Goal: Task Accomplishment & Management: Manage account settings

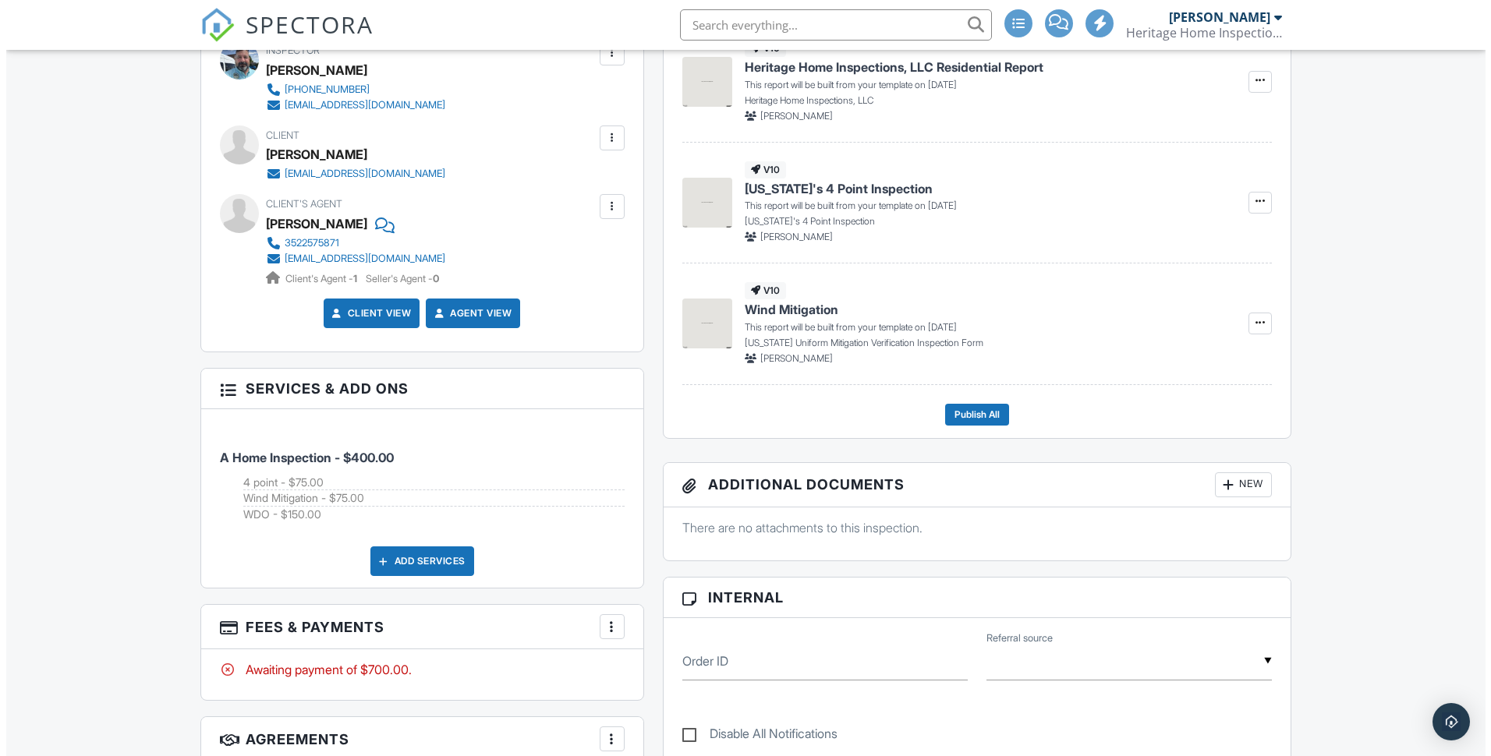
scroll to position [624, 0]
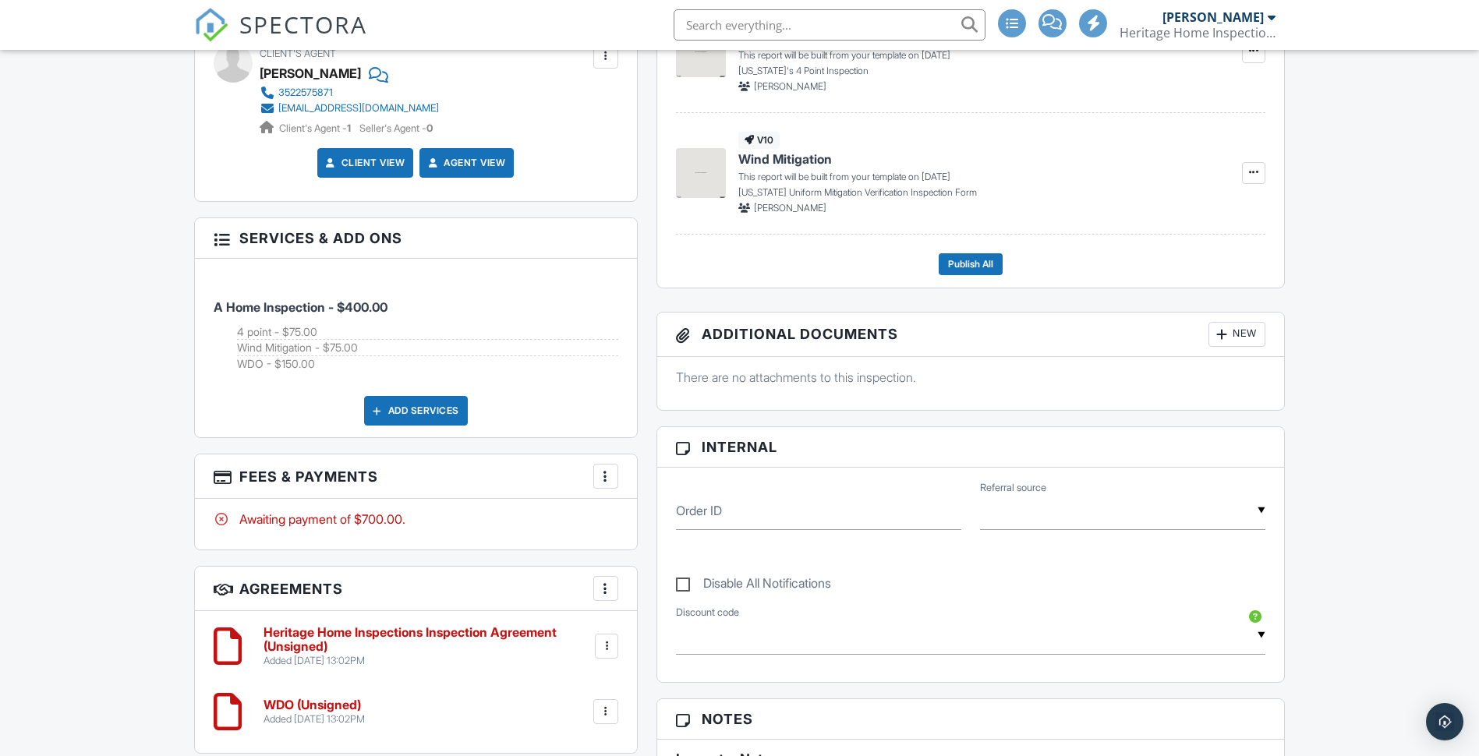
click at [608, 475] on div at bounding box center [606, 477] width 16 height 16
click at [657, 521] on li "Edit Fees & Payments" at bounding box center [684, 523] width 163 height 39
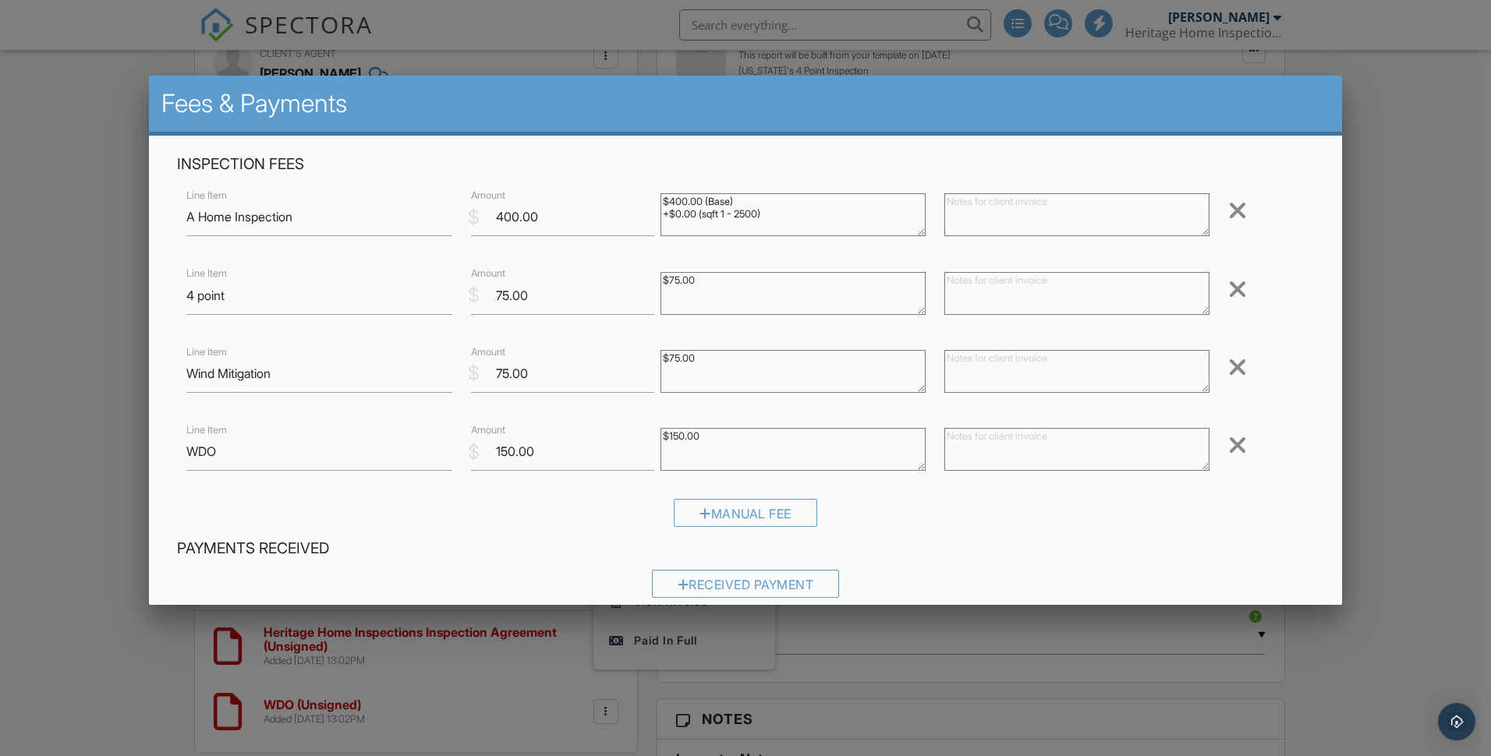
click at [1228, 370] on div at bounding box center [1237, 367] width 19 height 25
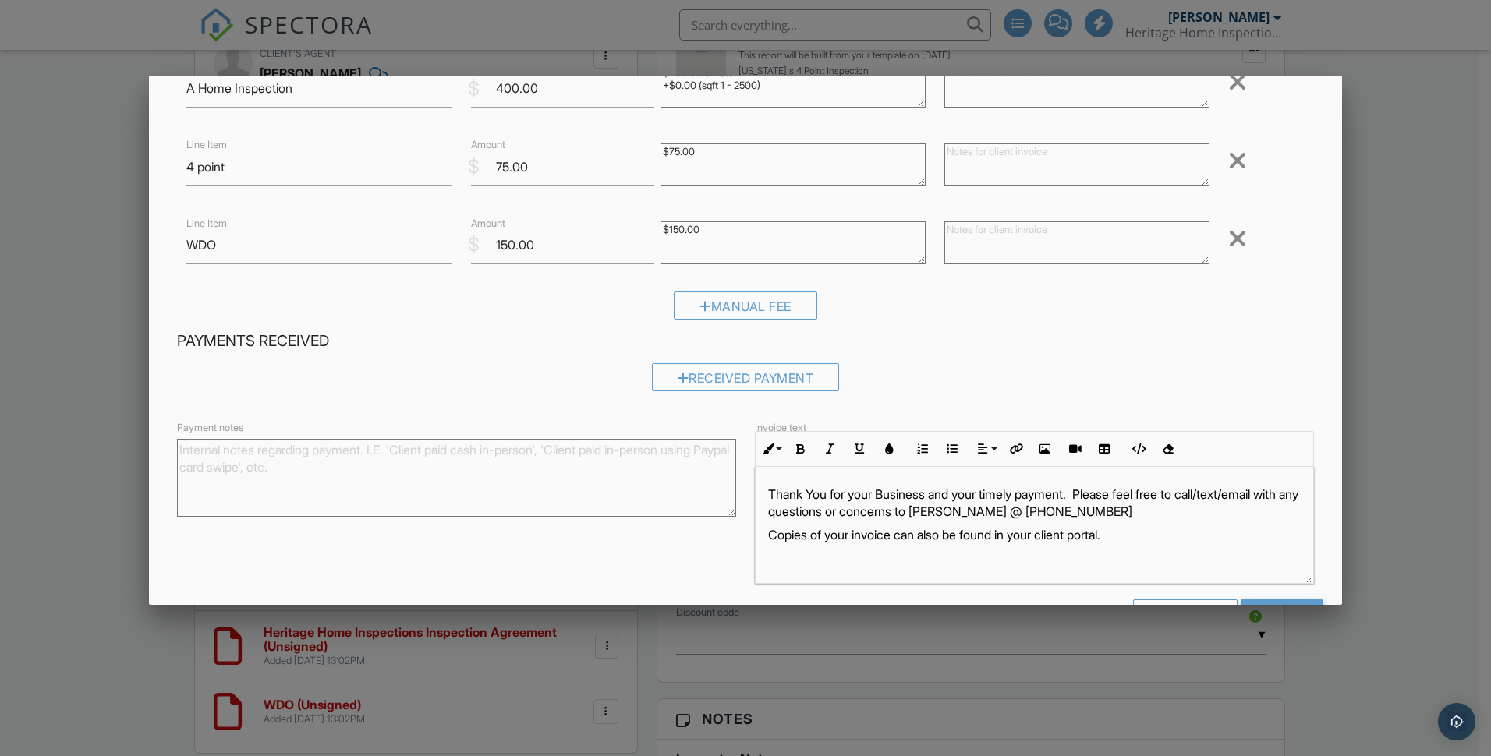
scroll to position [182, 0]
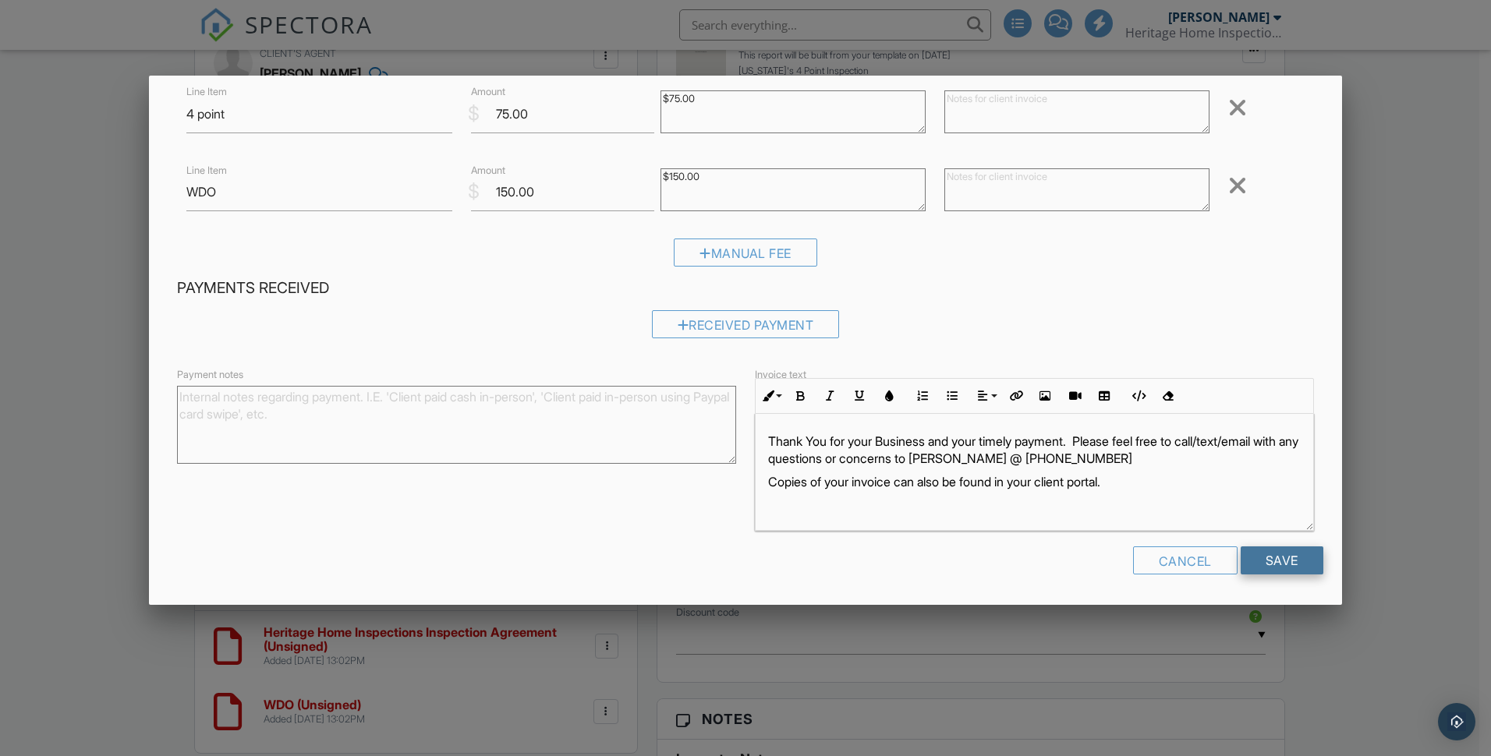
click at [1251, 554] on input "Save" at bounding box center [1281, 561] width 83 height 28
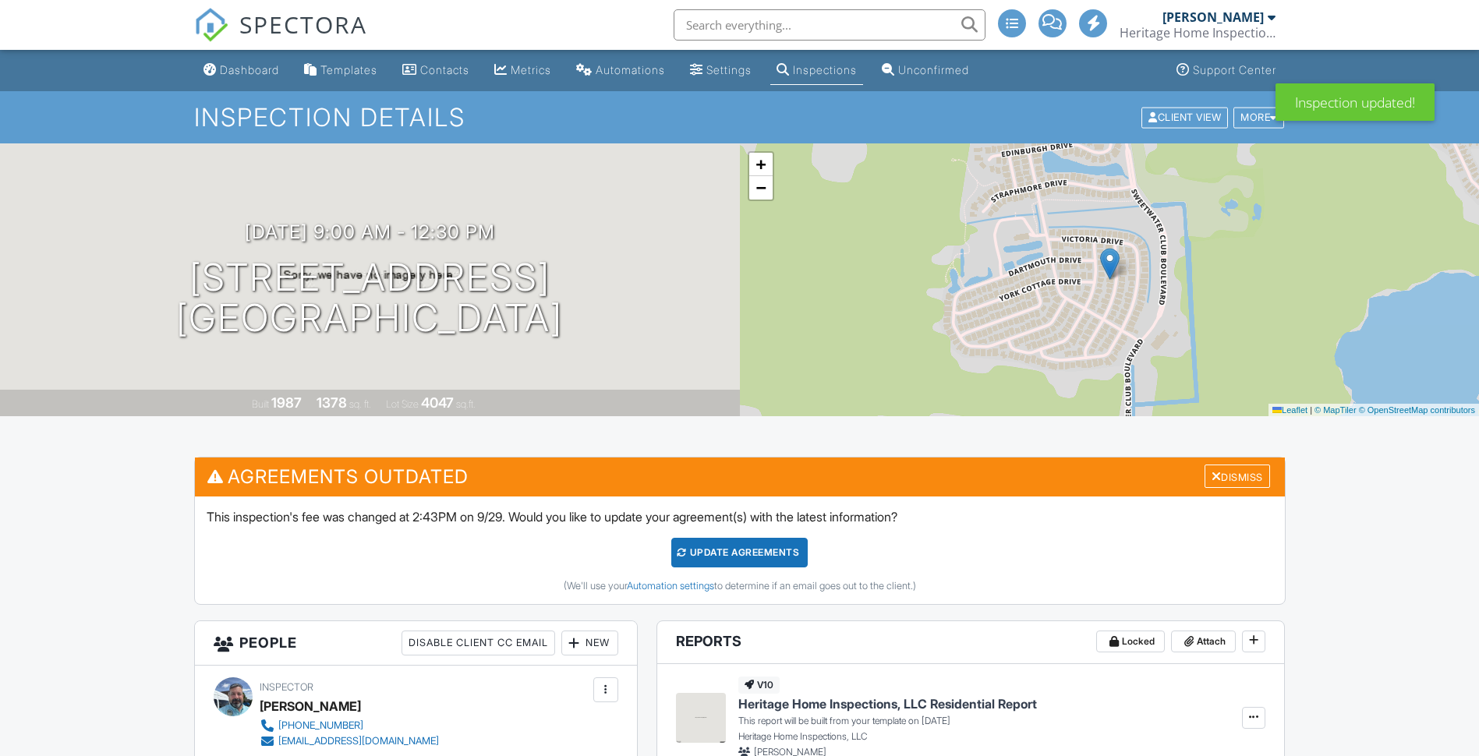
click at [754, 561] on div "Update Agreements" at bounding box center [739, 553] width 136 height 30
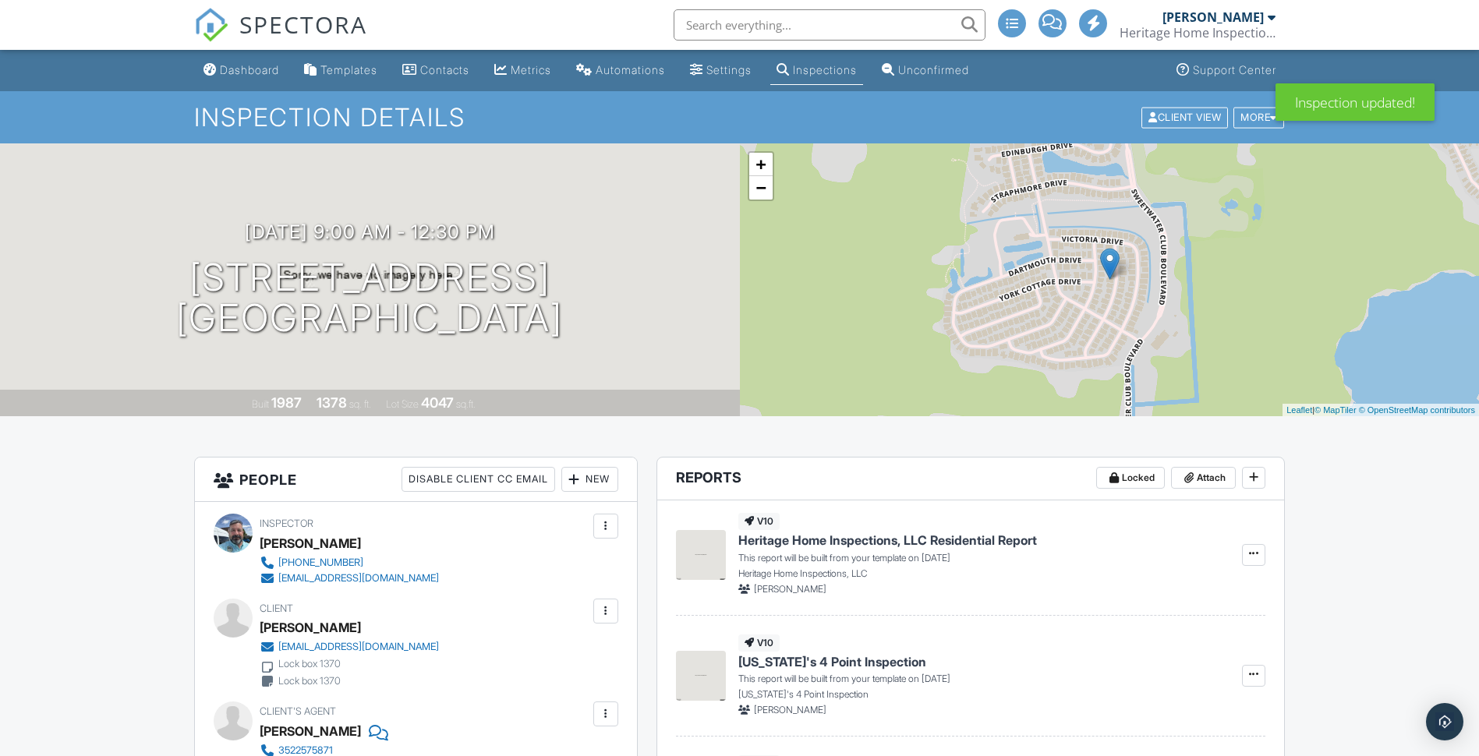
click at [603, 614] on div at bounding box center [606, 611] width 16 height 16
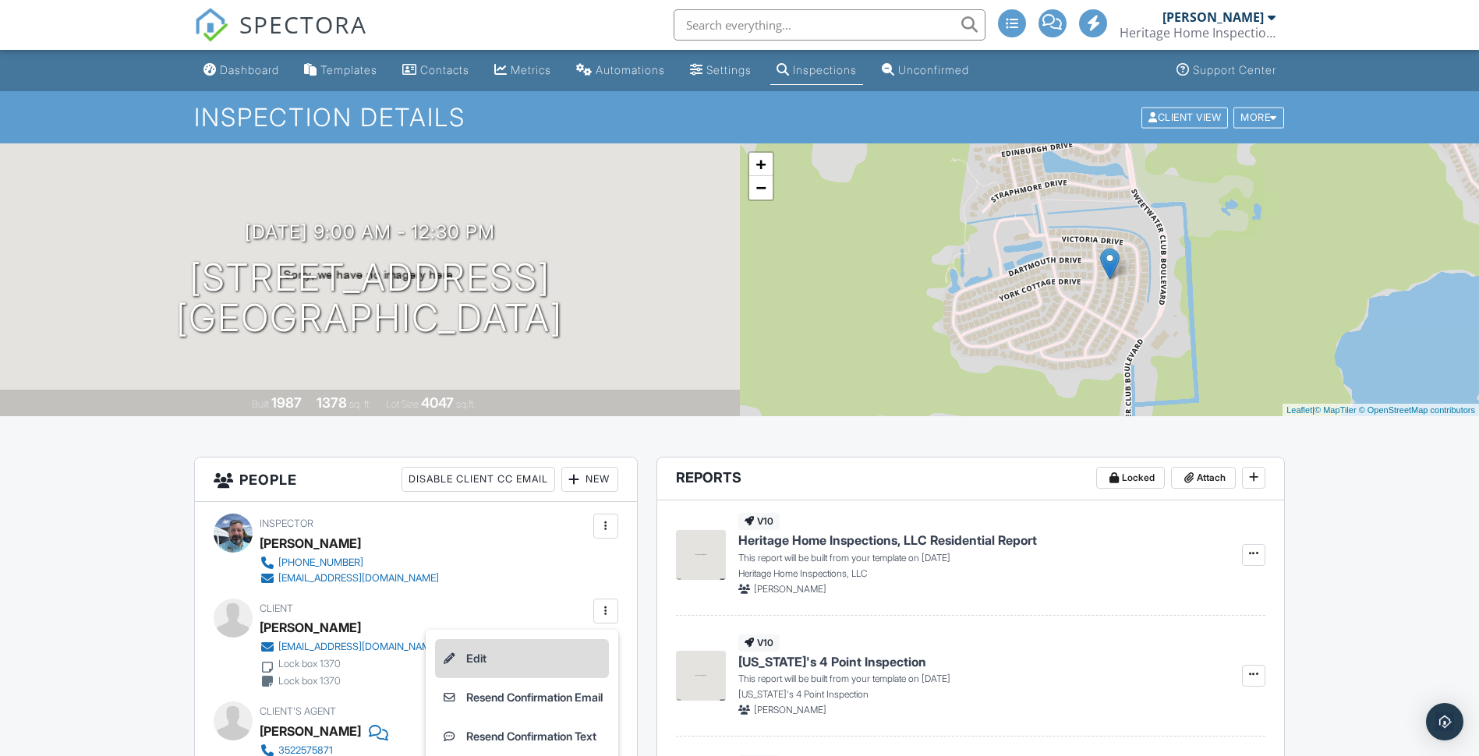
click at [558, 663] on li "Edit" at bounding box center [522, 658] width 174 height 39
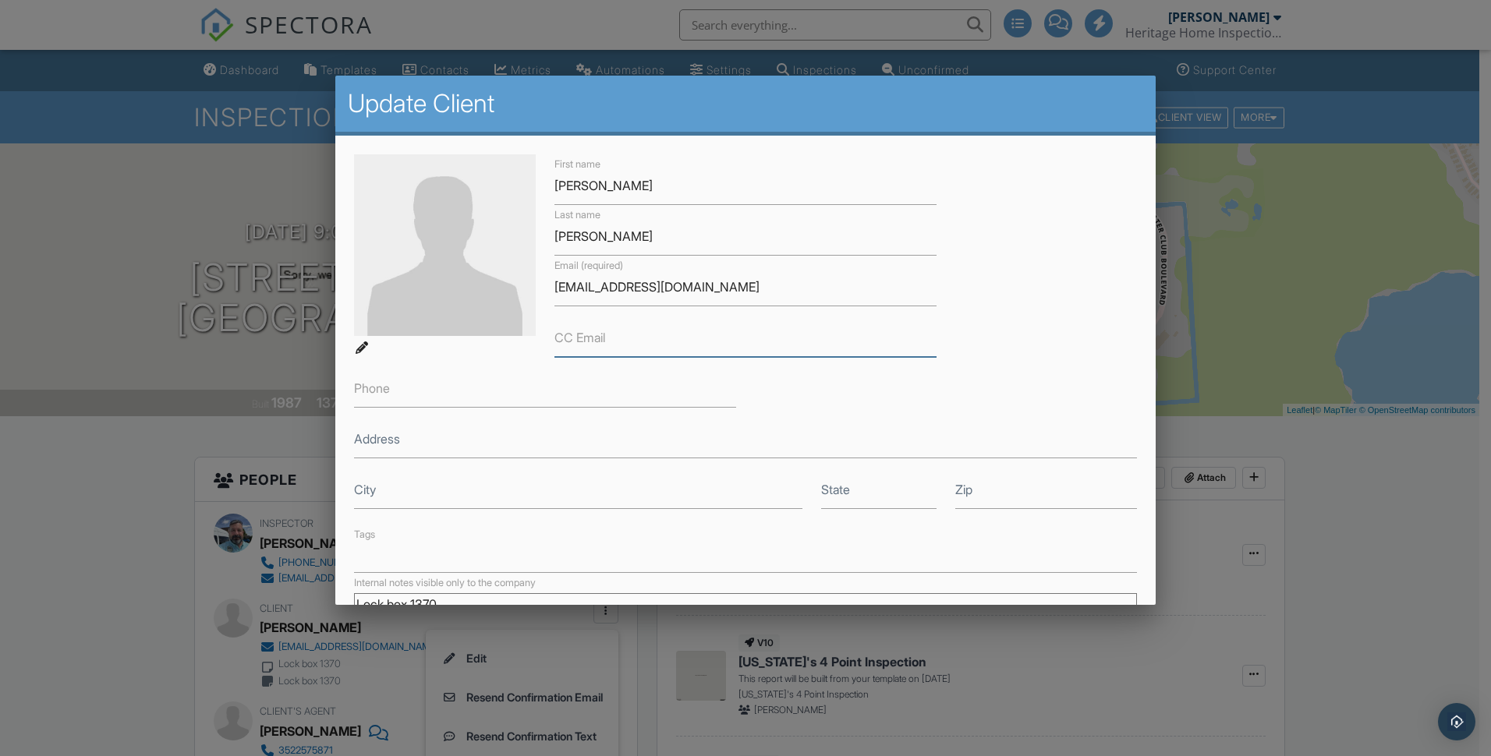
click at [718, 332] on input "CC Email" at bounding box center [745, 338] width 382 height 38
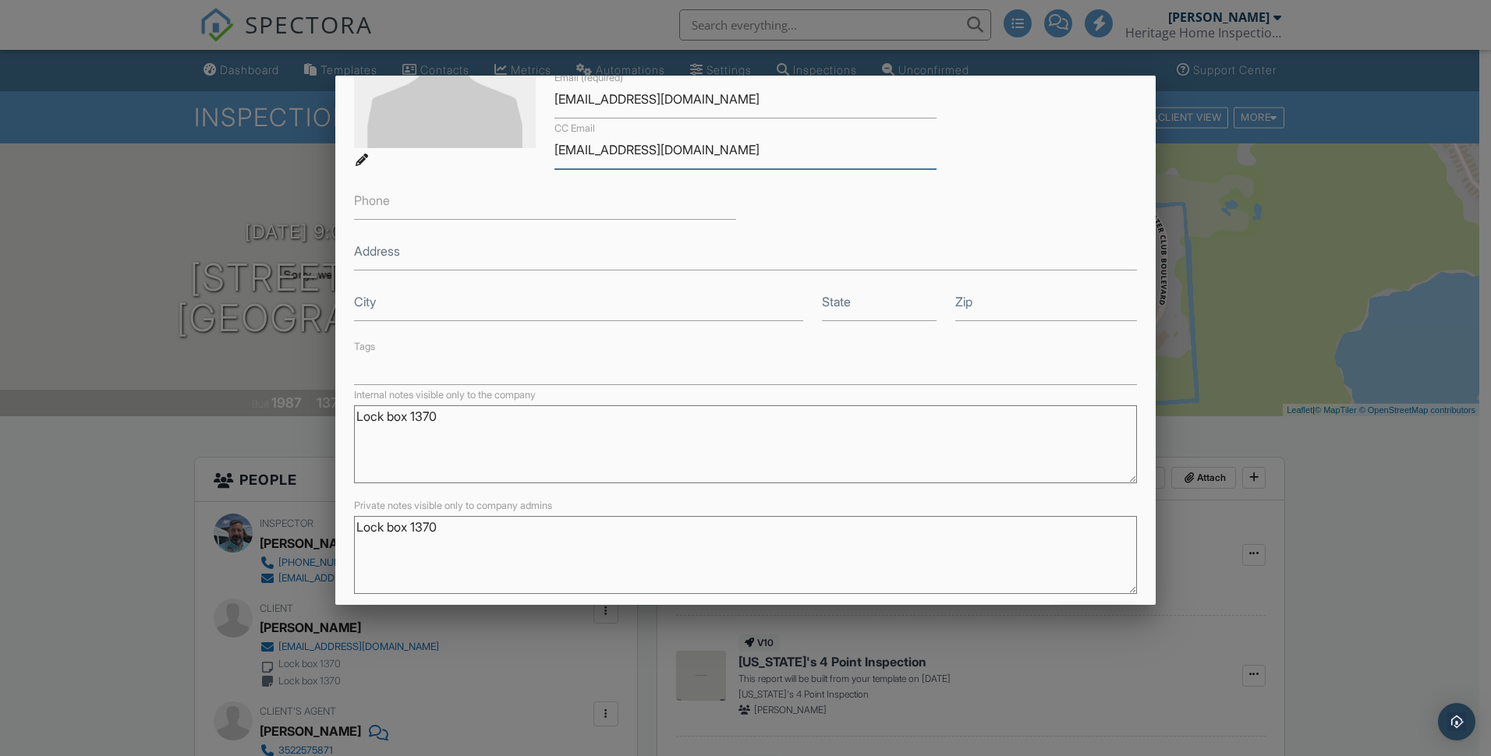
scroll to position [247, 0]
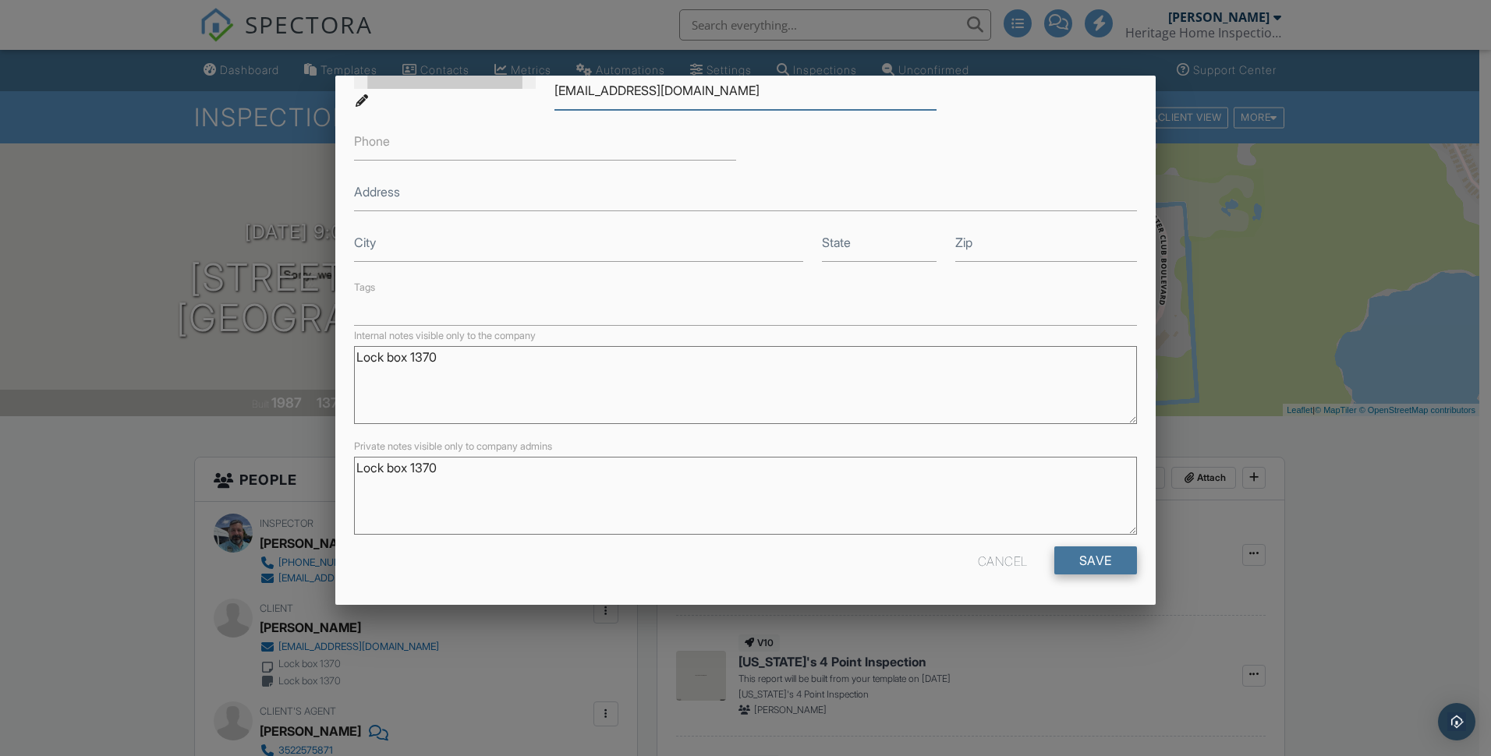
type input "[EMAIL_ADDRESS][DOMAIN_NAME]"
click at [1084, 557] on input "Save" at bounding box center [1095, 561] width 83 height 28
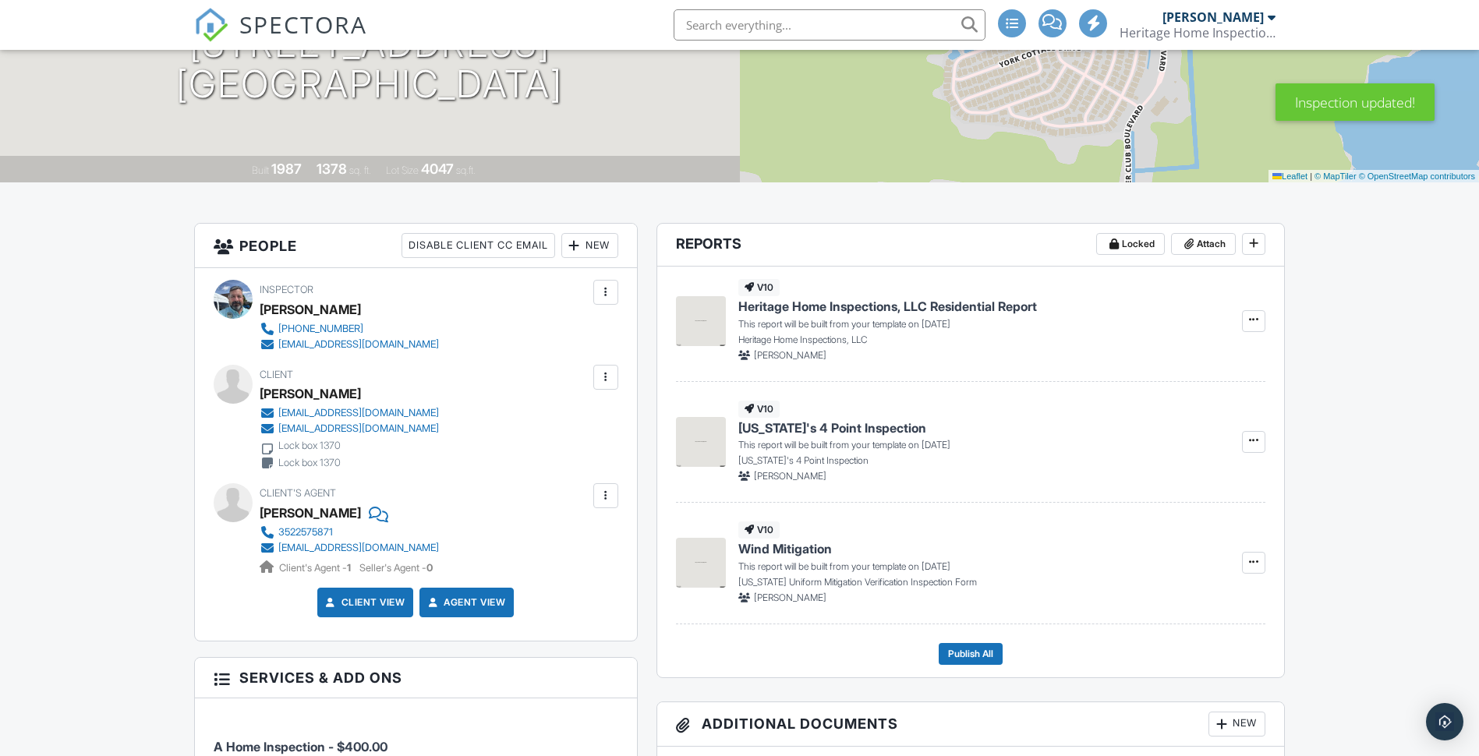
click at [608, 374] on div at bounding box center [606, 378] width 16 height 16
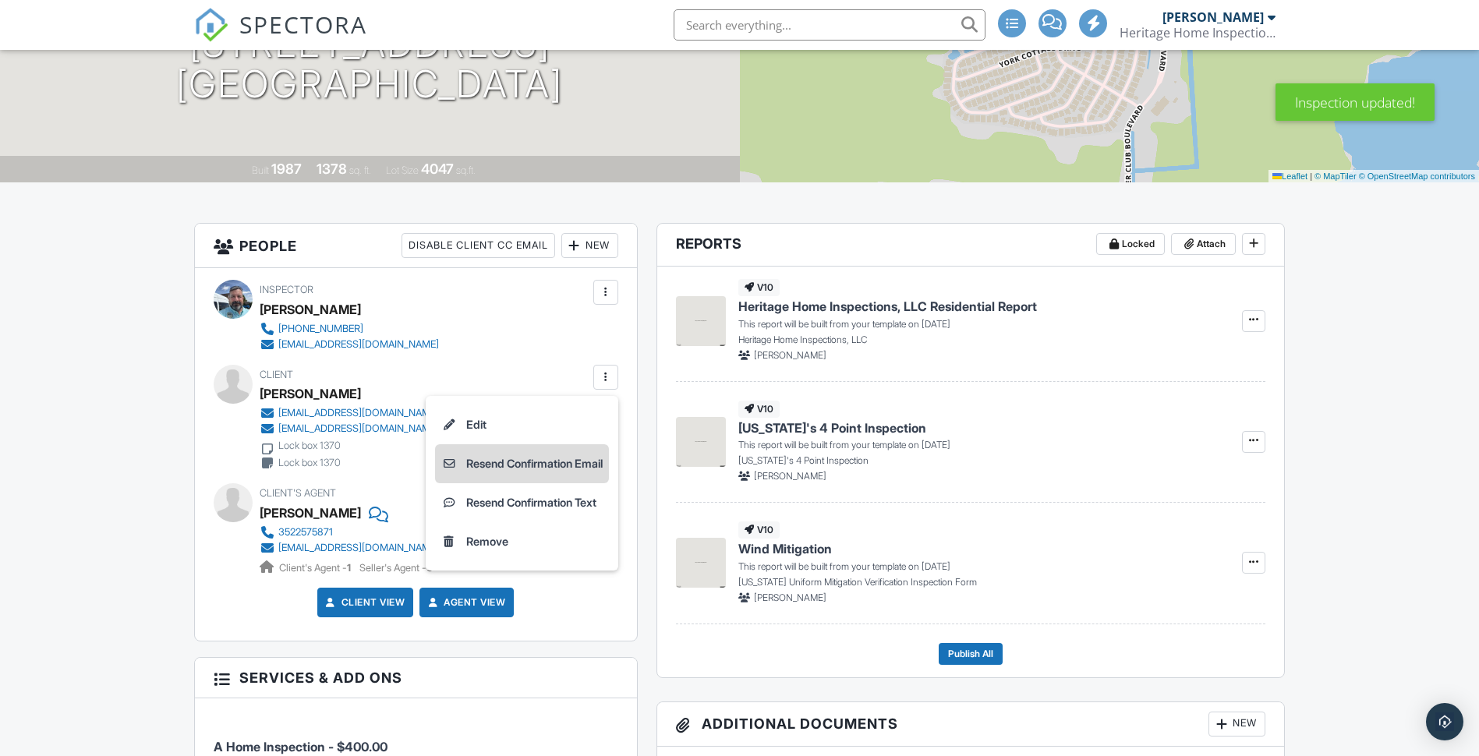
click at [557, 463] on li "Resend Confirmation Email" at bounding box center [522, 463] width 174 height 39
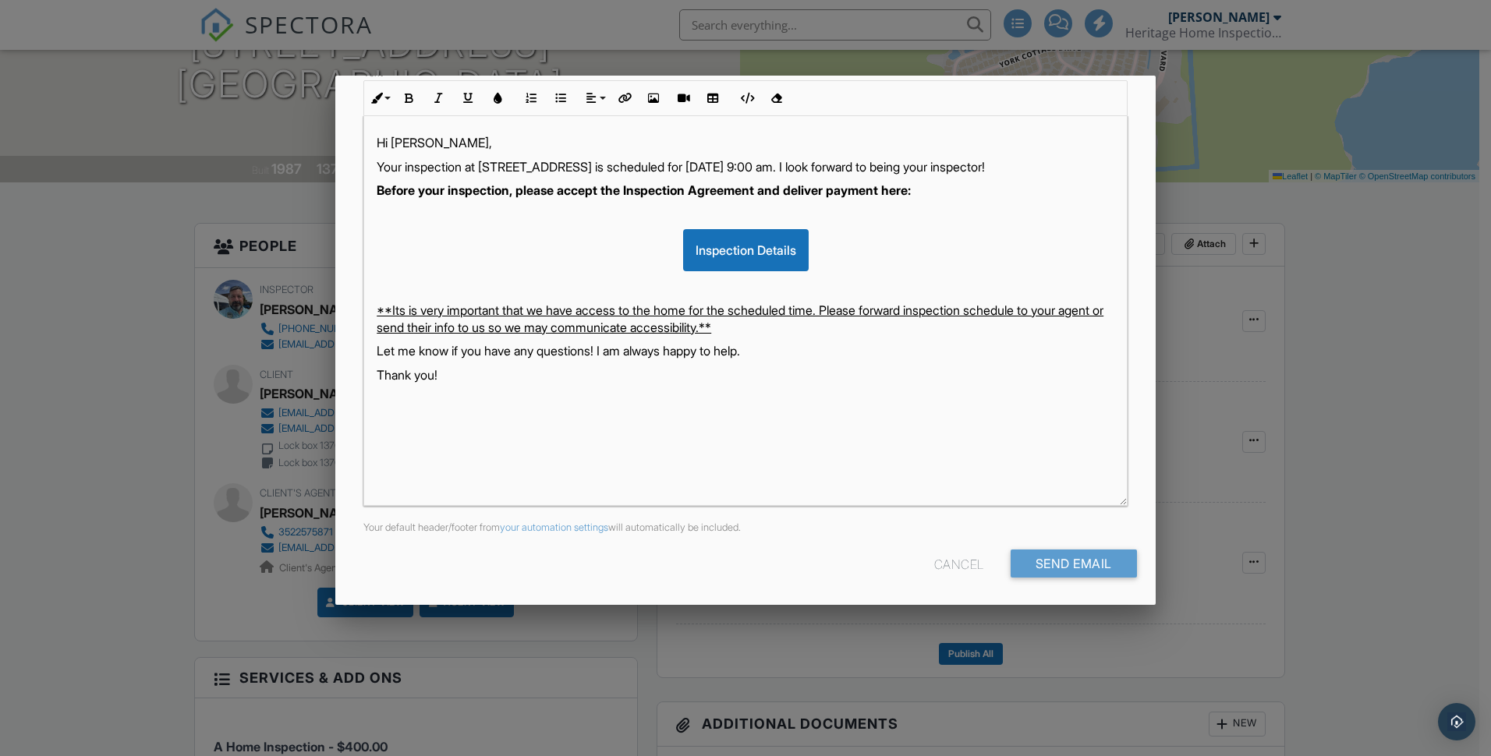
scroll to position [237, 0]
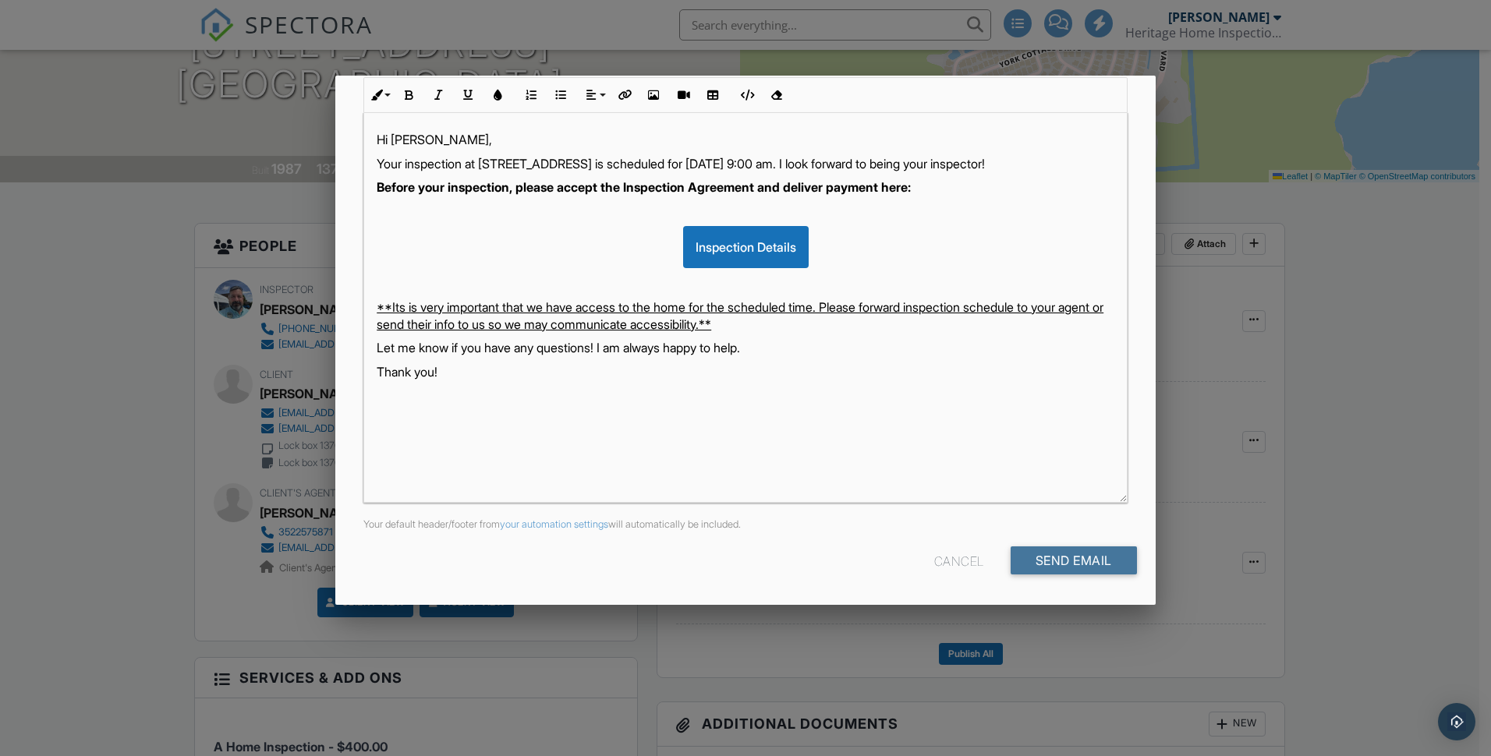
click at [1069, 550] on input "Send Email" at bounding box center [1073, 561] width 126 height 28
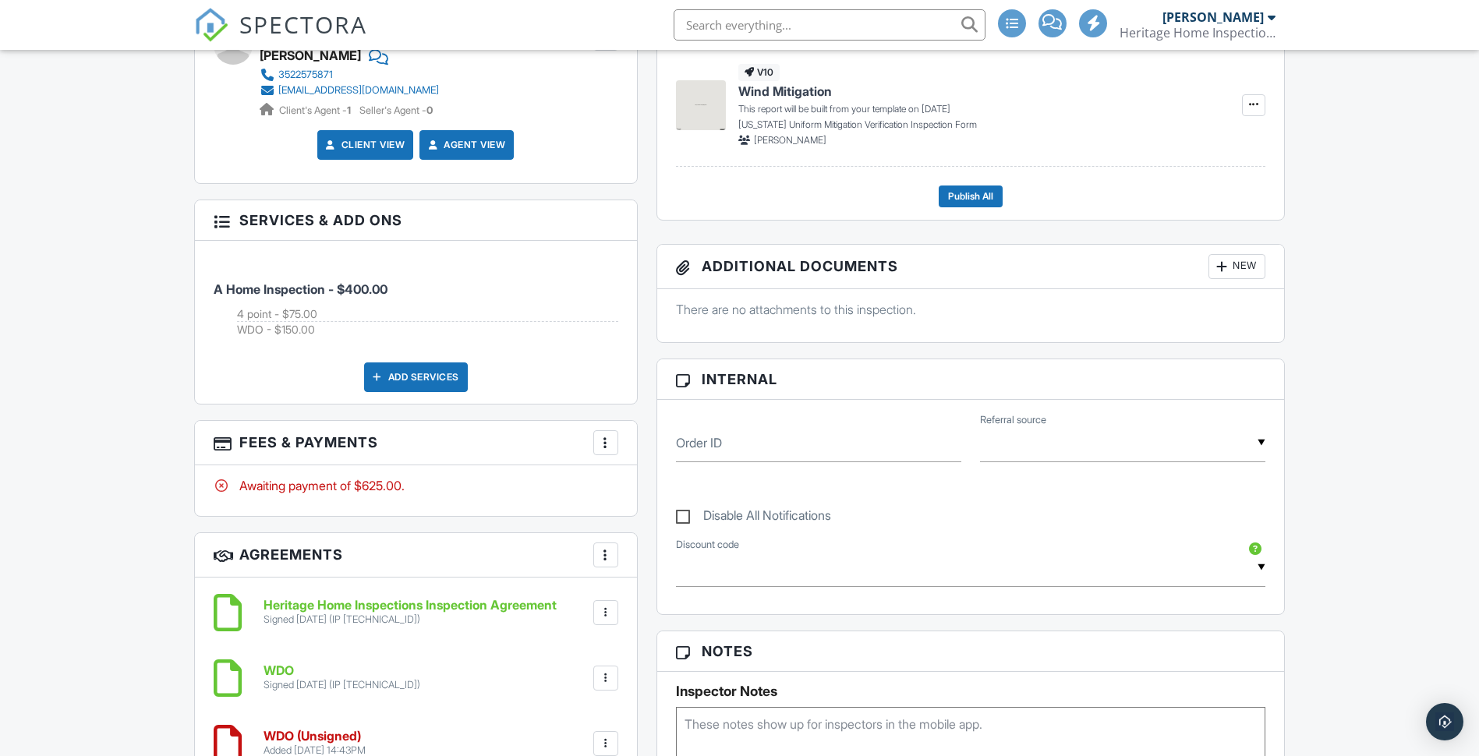
scroll to position [501, 0]
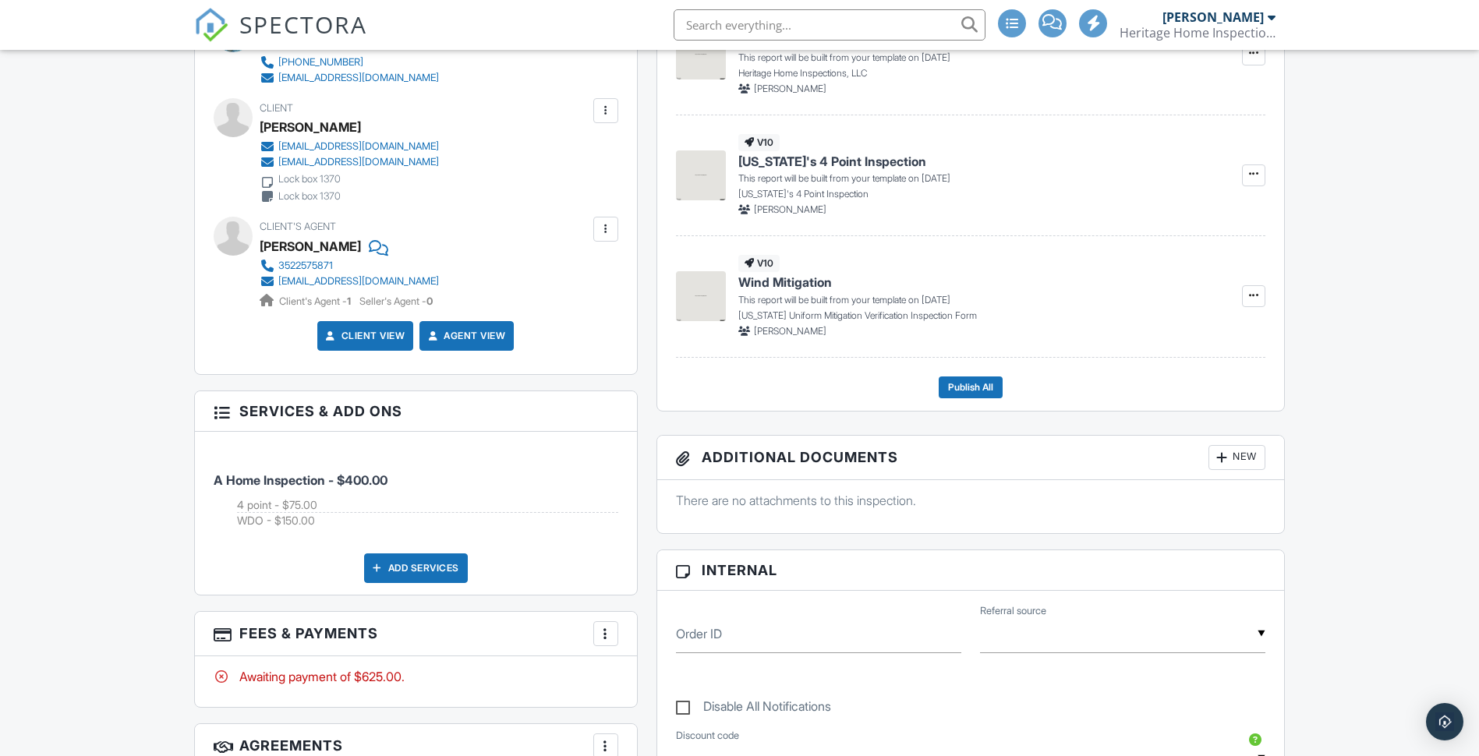
drag, startPoint x: 405, startPoint y: 158, endPoint x: 470, endPoint y: 160, distance: 65.5
click at [442, 159] on div "Client [PERSON_NAME] [EMAIL_ADDRESS][DOMAIN_NAME] [EMAIL_ADDRESS][DOMAIN_NAME] …" at bounding box center [387, 151] width 254 height 106
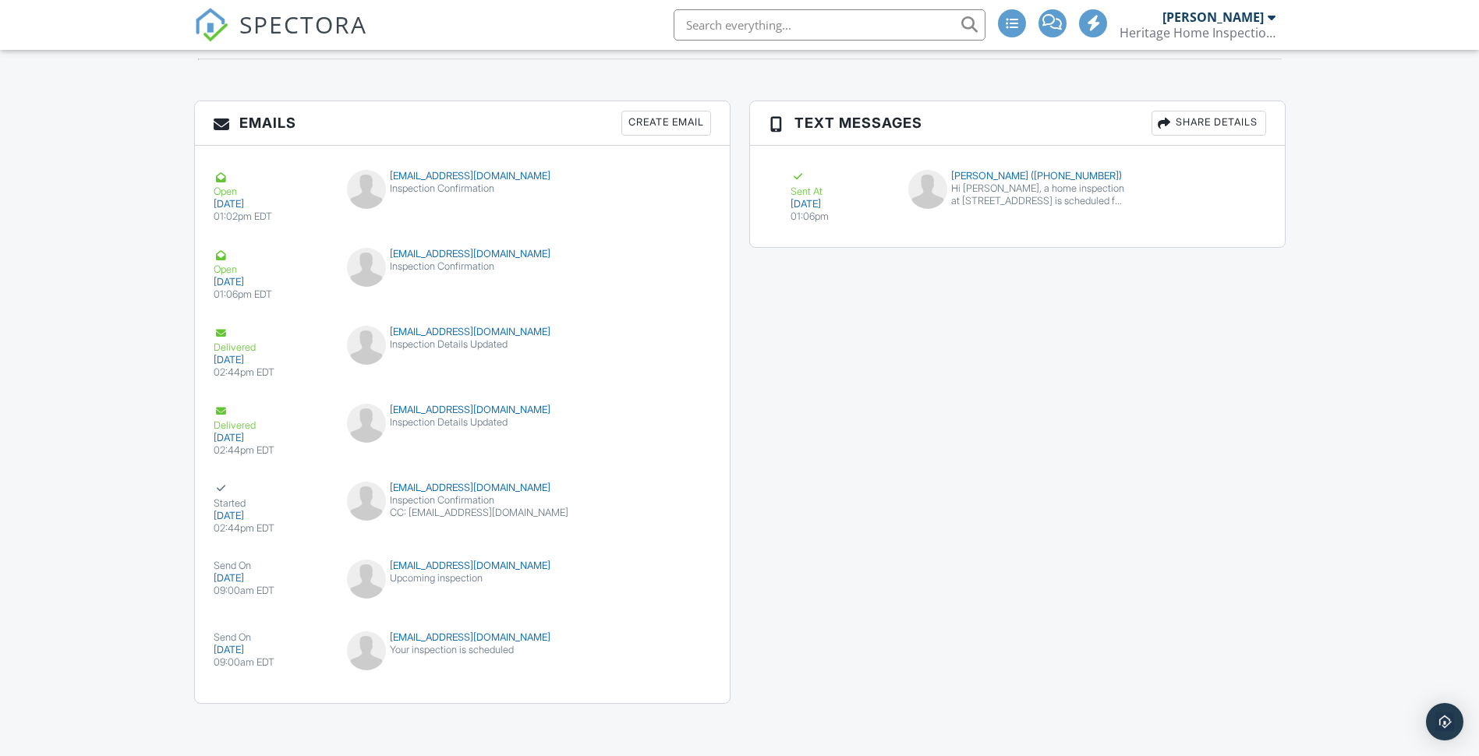
scroll to position [1904, 0]
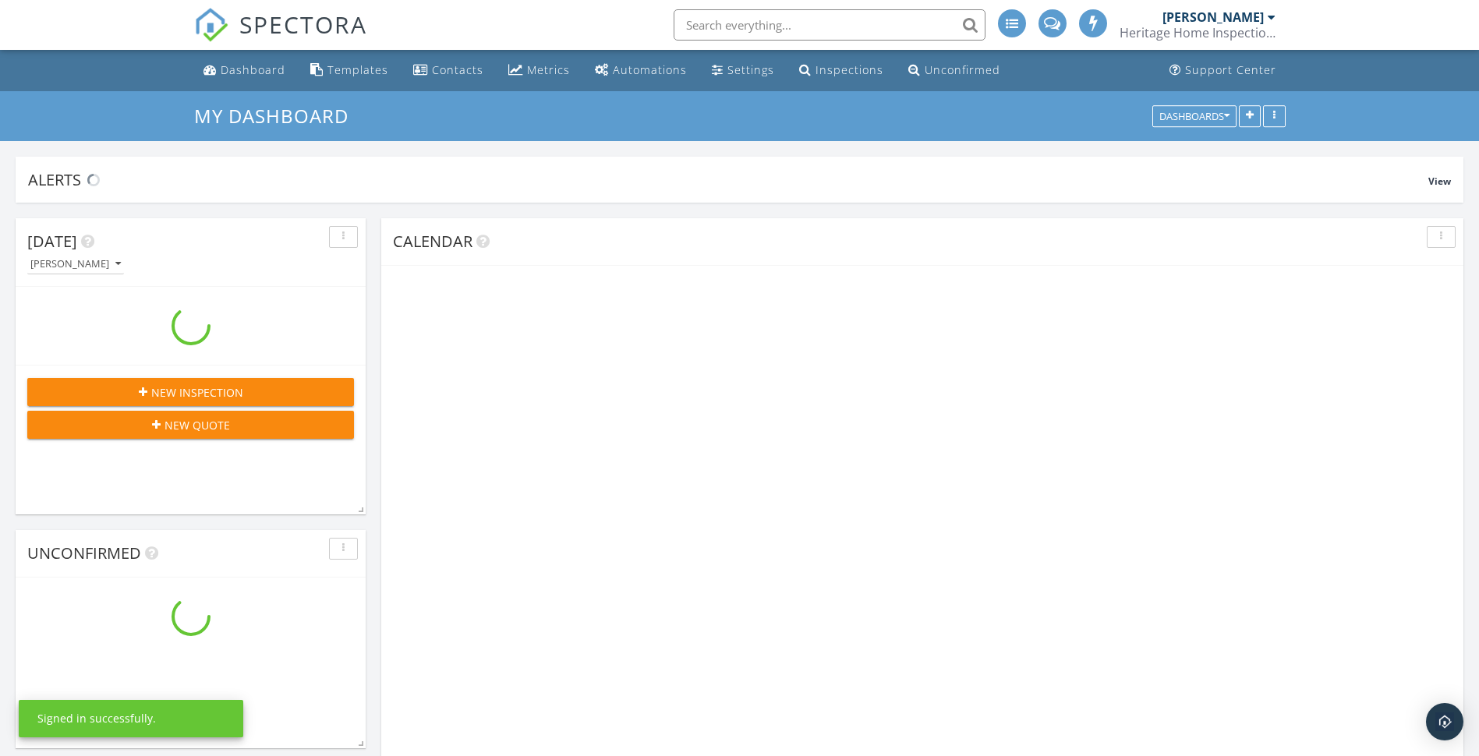
scroll to position [1482, 1503]
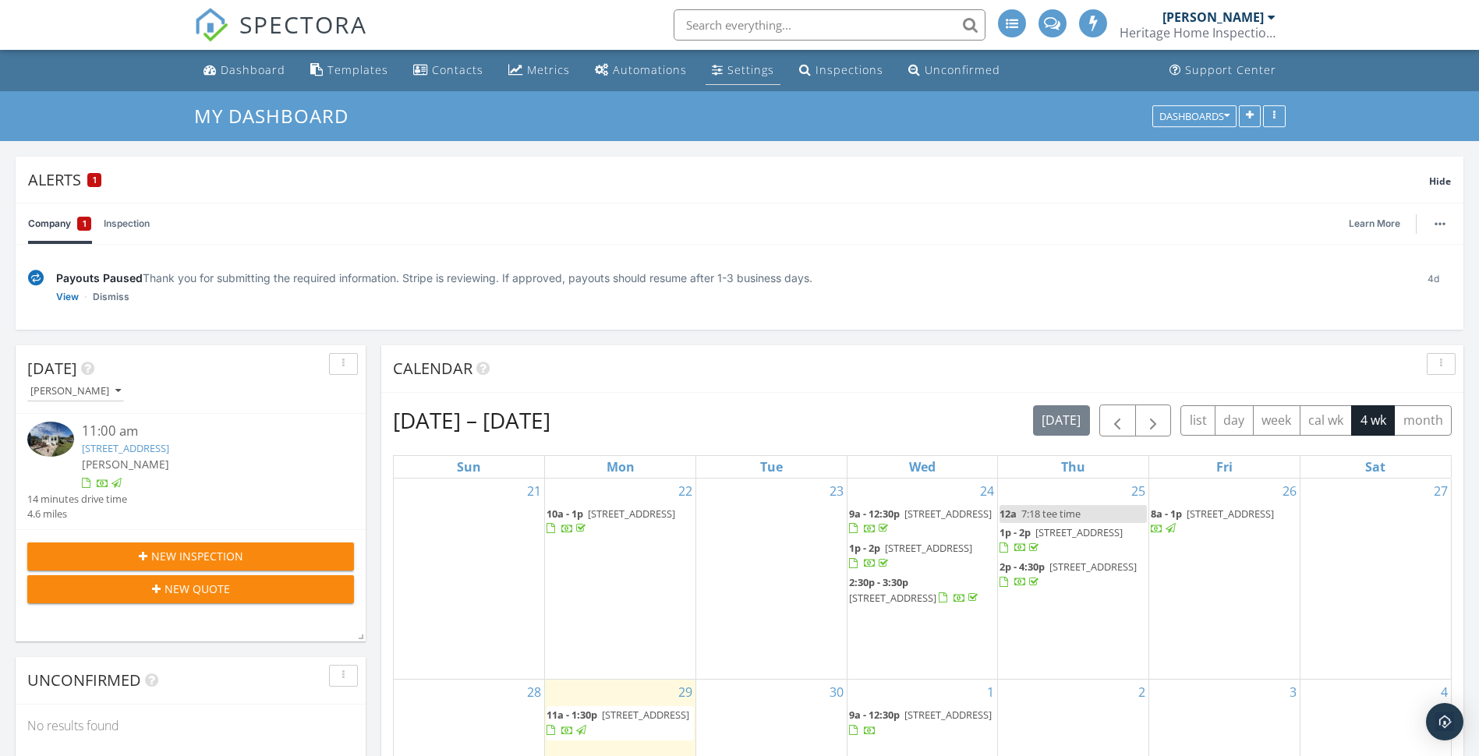
click at [747, 73] on div "Settings" at bounding box center [750, 69] width 47 height 15
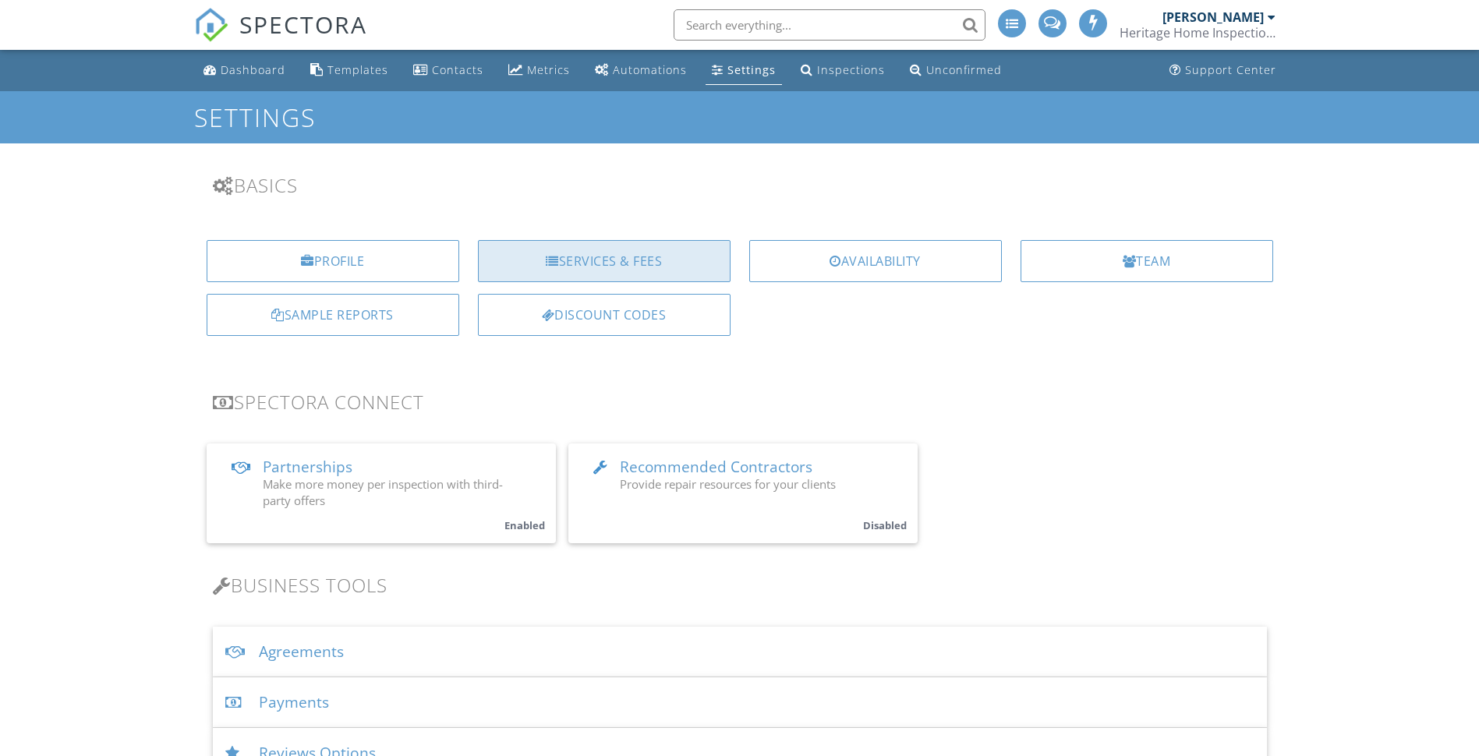
click at [621, 258] on div "Services & Fees" at bounding box center [604, 261] width 253 height 42
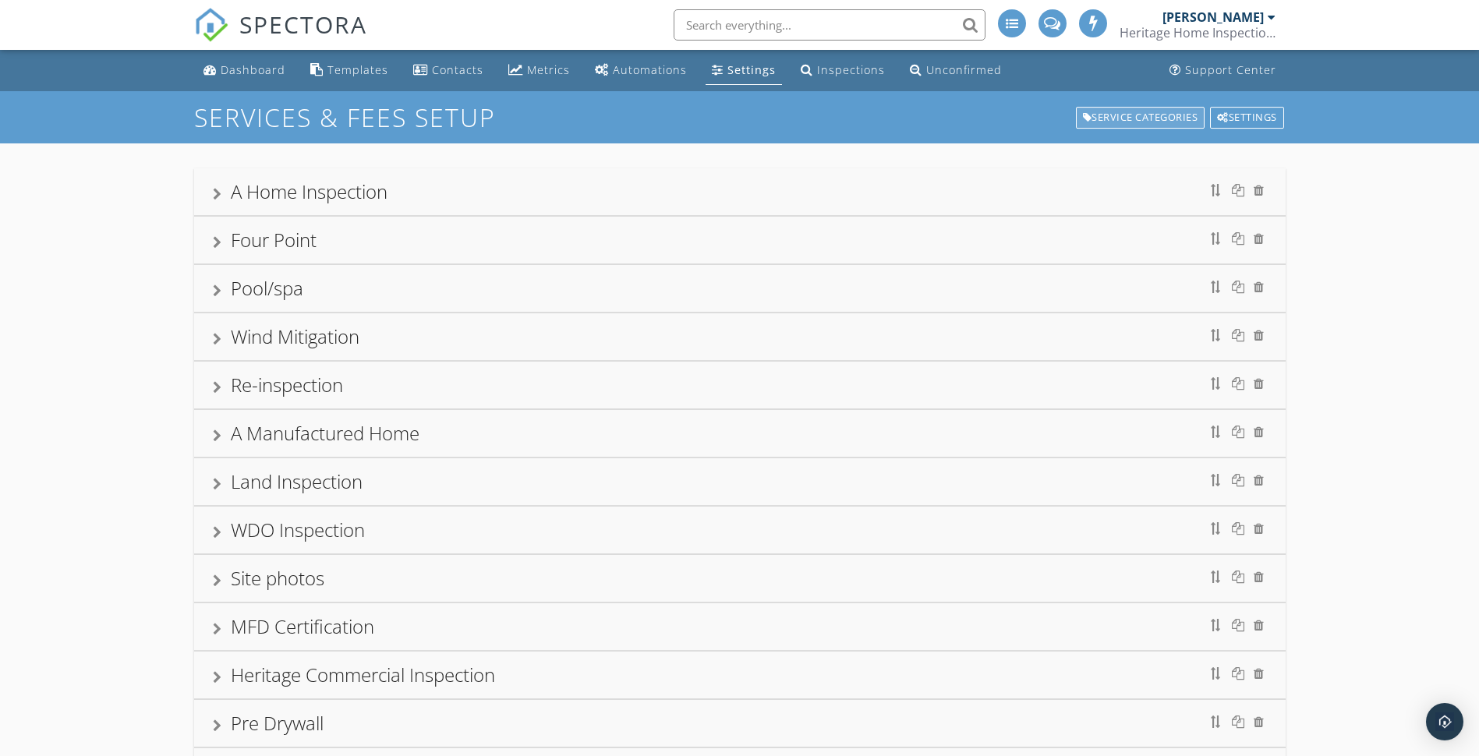
click at [1165, 112] on div "Service Categories" at bounding box center [1140, 118] width 129 height 22
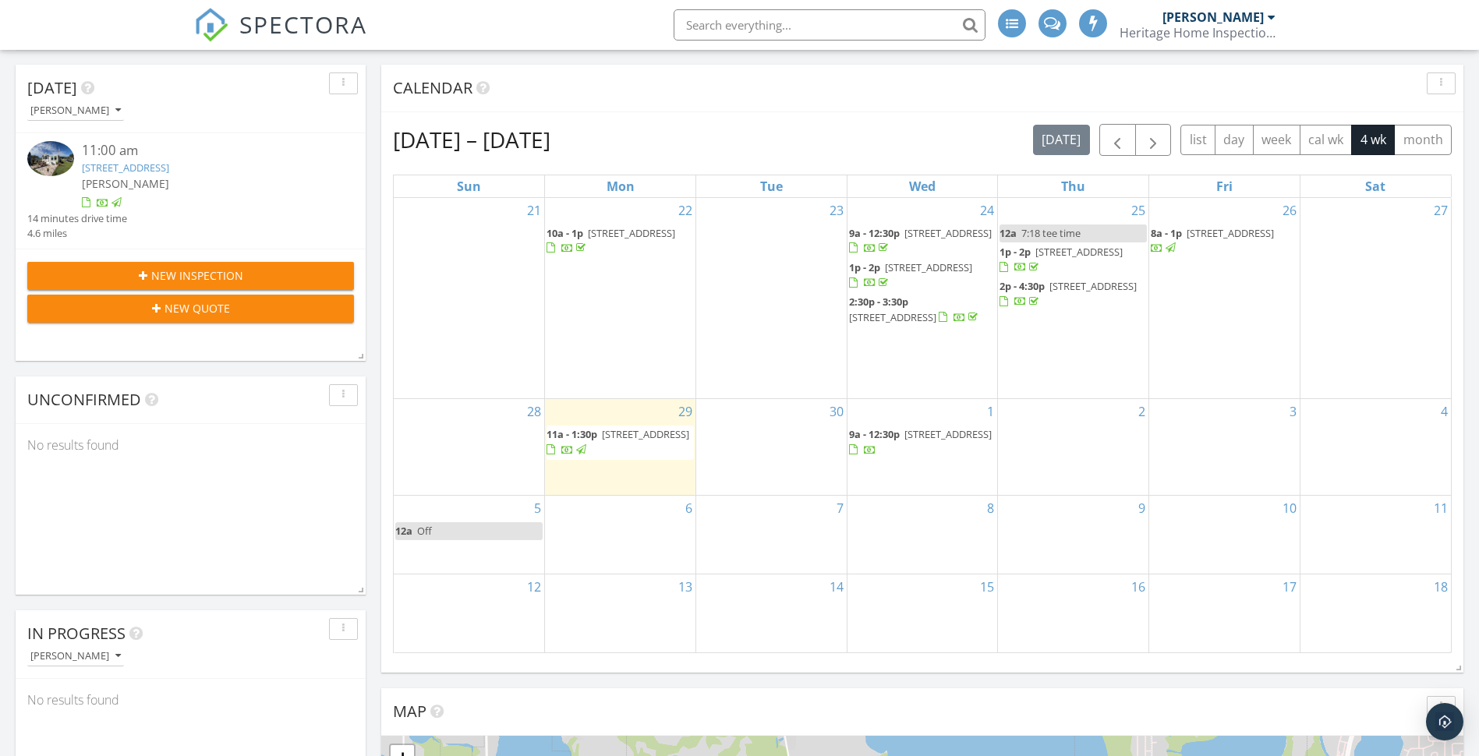
scroll to position [312, 0]
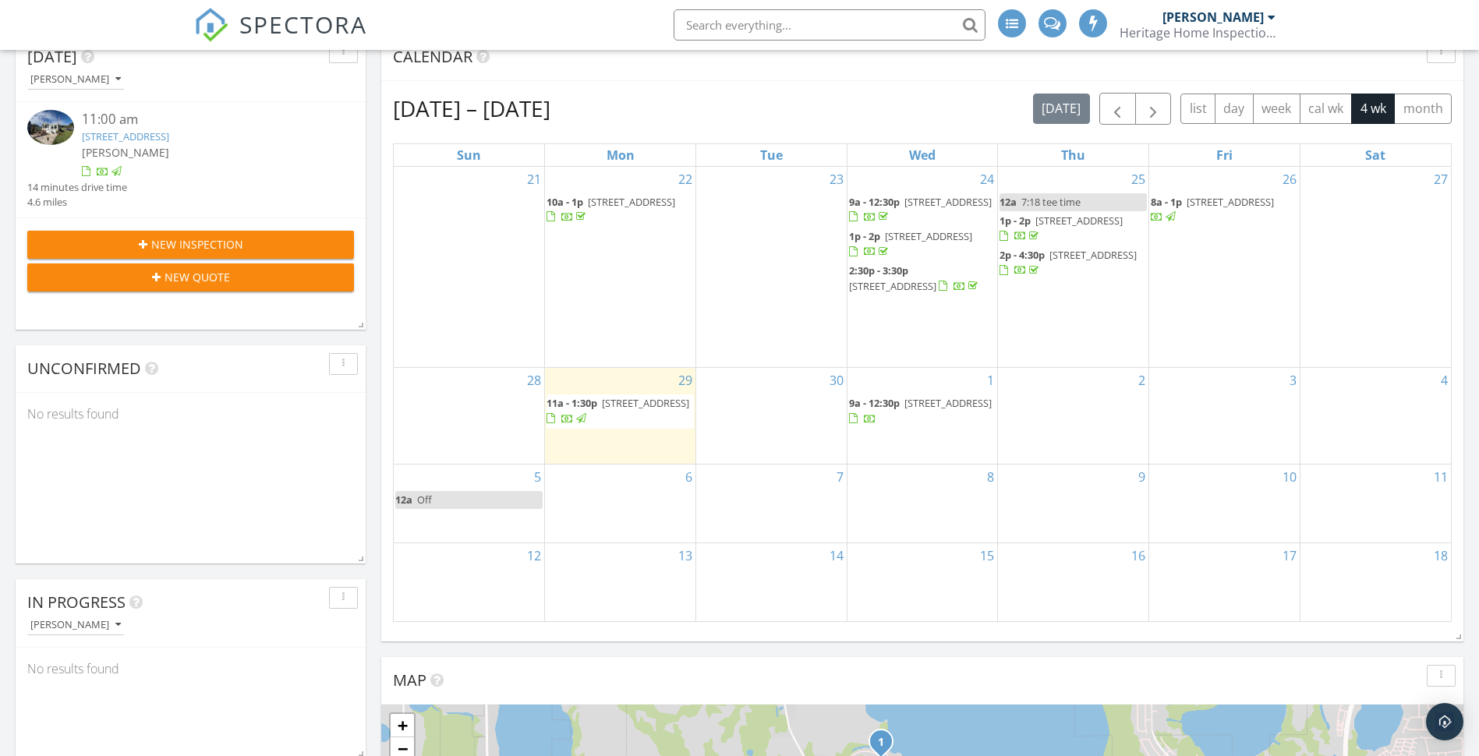
drag, startPoint x: 697, startPoint y: 421, endPoint x: 628, endPoint y: 408, distance: 69.9
click at [628, 408] on span "219 oak harbor 219 33844" at bounding box center [645, 403] width 87 height 14
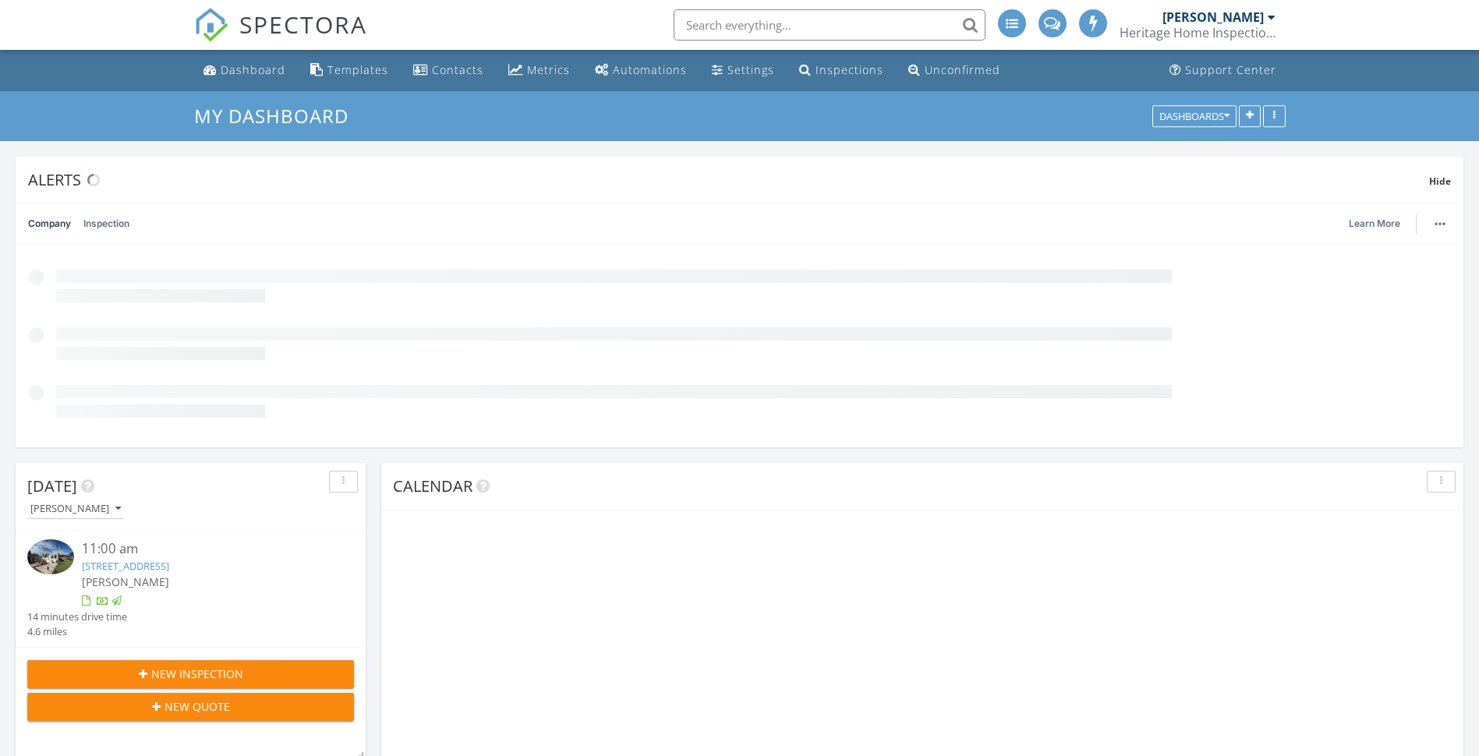
scroll to position [312, 0]
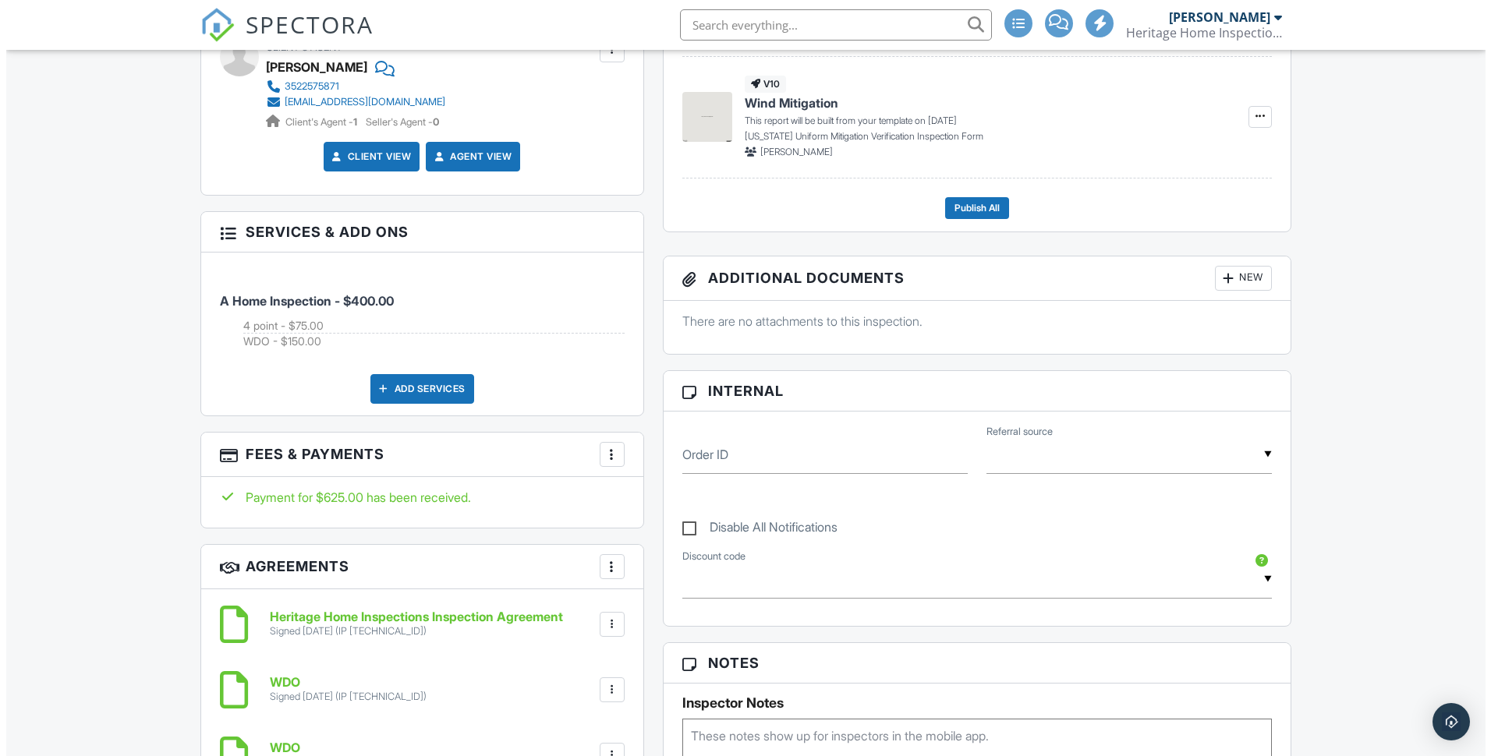
scroll to position [702, 0]
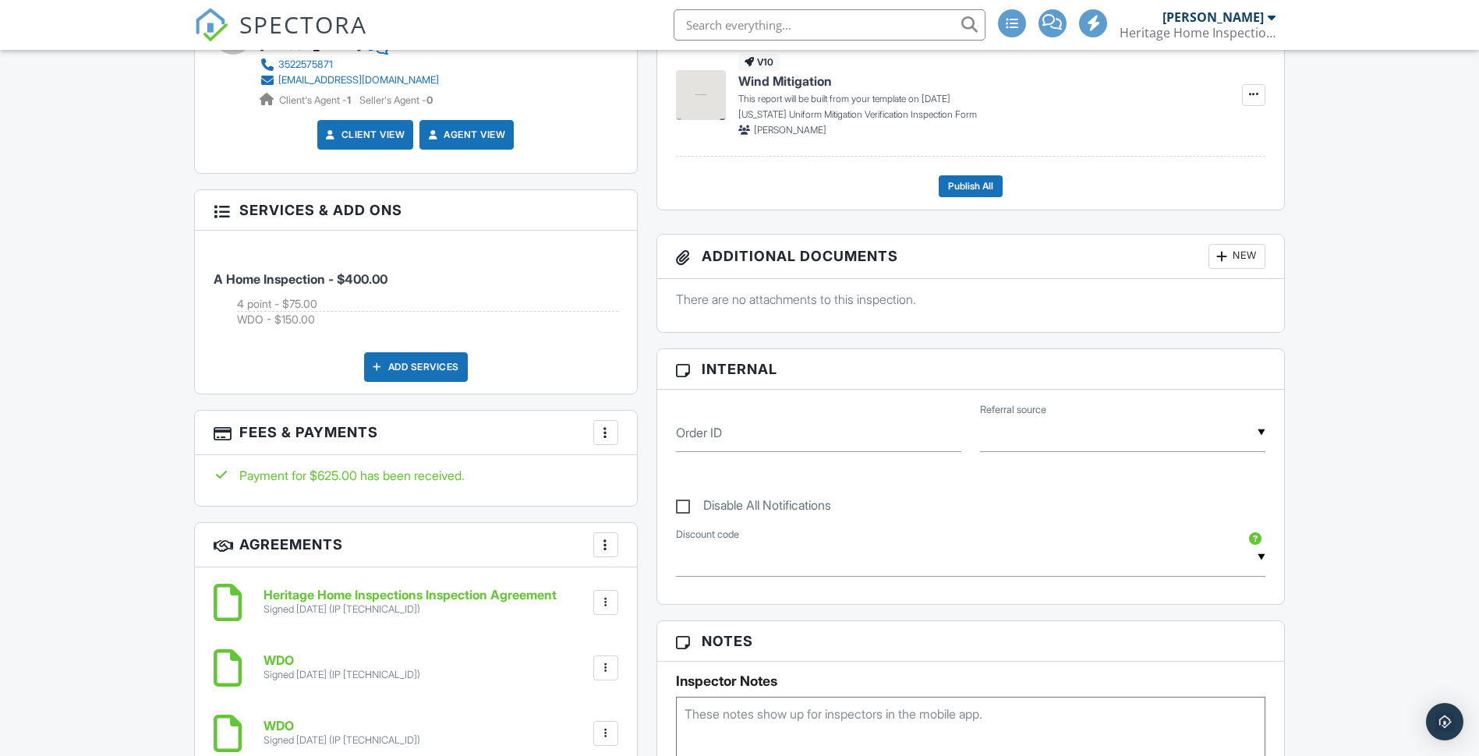
click at [603, 435] on div at bounding box center [606, 433] width 16 height 16
click at [681, 476] on li "Edit Fees & Payments" at bounding box center [684, 480] width 163 height 39
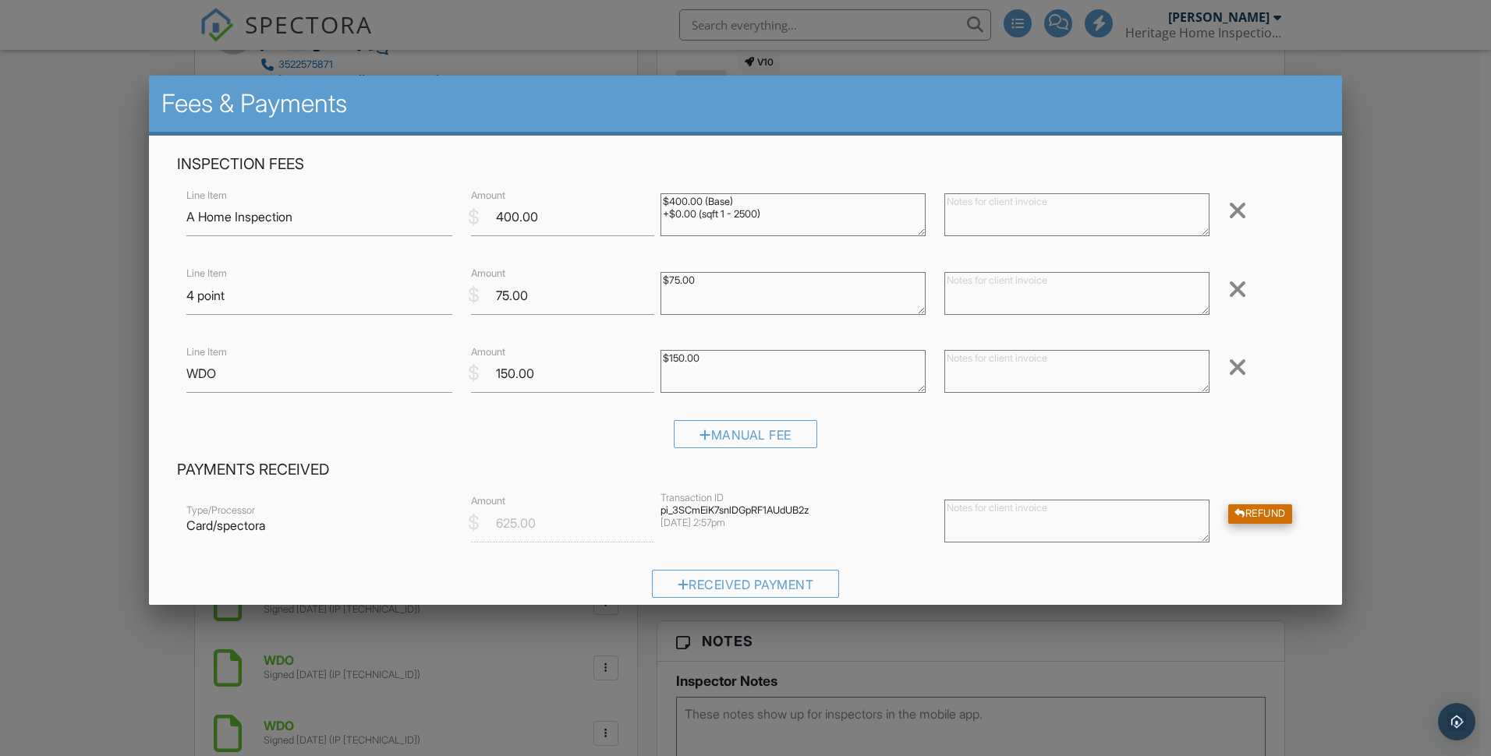
click at [1241, 514] on div "Refund" at bounding box center [1260, 513] width 64 height 19
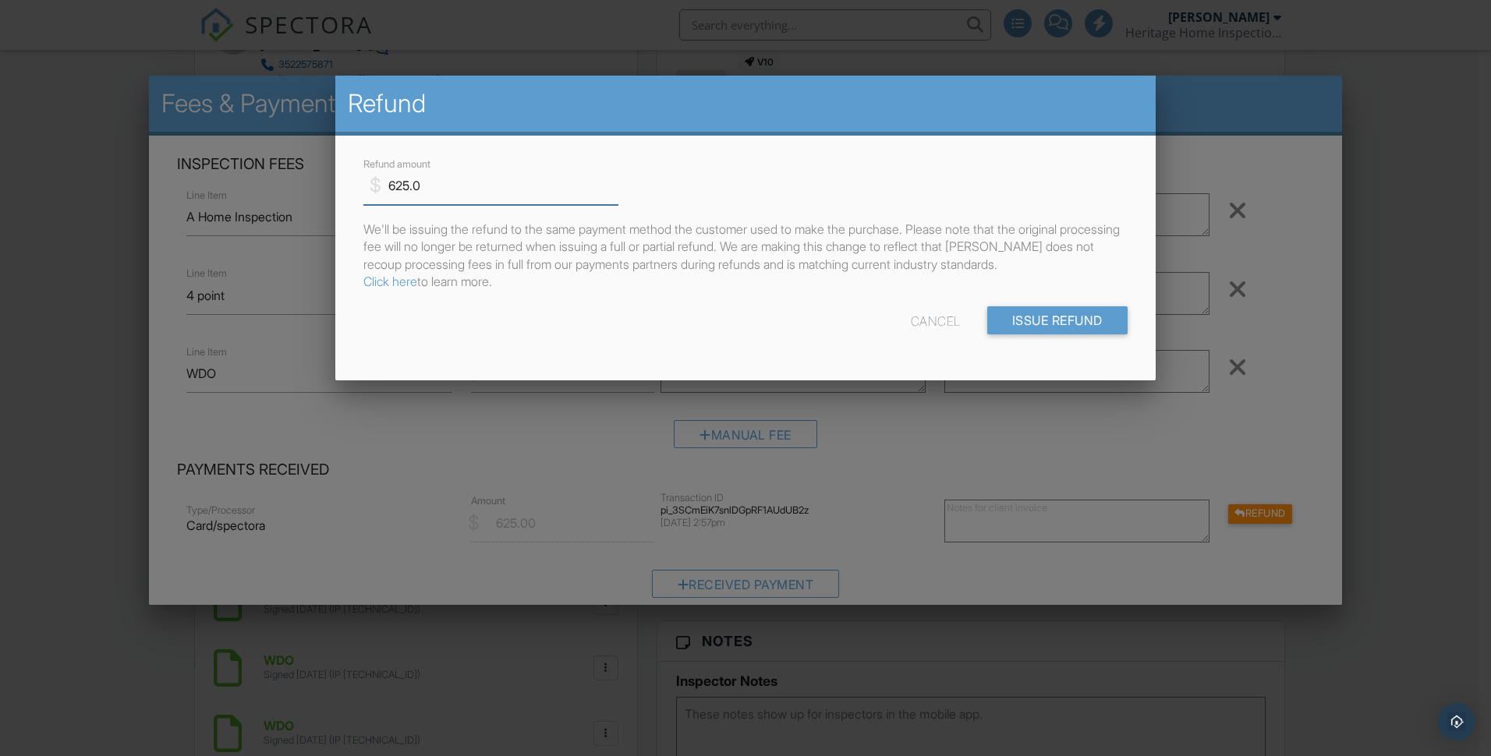
drag, startPoint x: 428, startPoint y: 187, endPoint x: 371, endPoint y: 179, distance: 57.6
click at [371, 179] on div "$ Refund amount 625.0" at bounding box center [484, 186] width 242 height 38
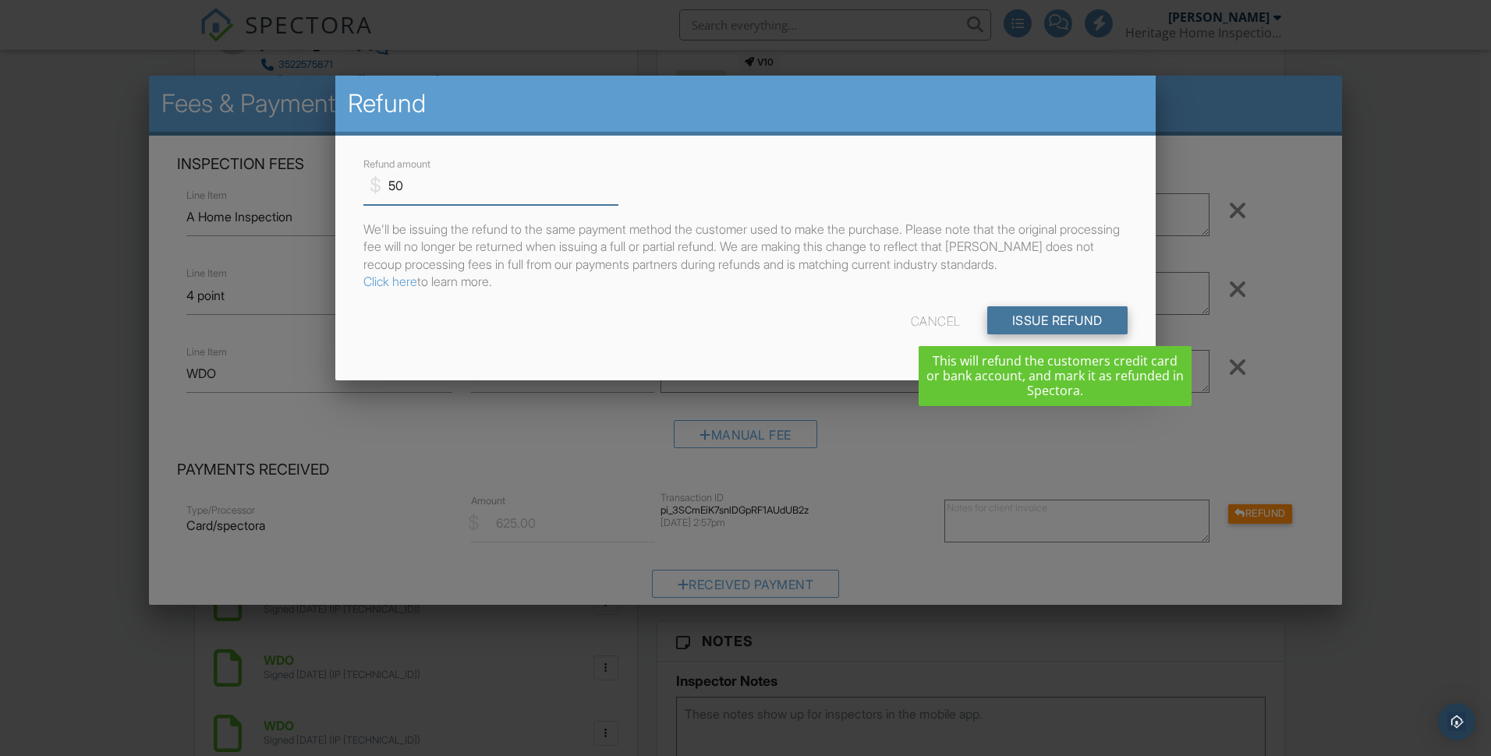
type input "50"
click at [1048, 320] on input "Issue Refund" at bounding box center [1057, 320] width 140 height 28
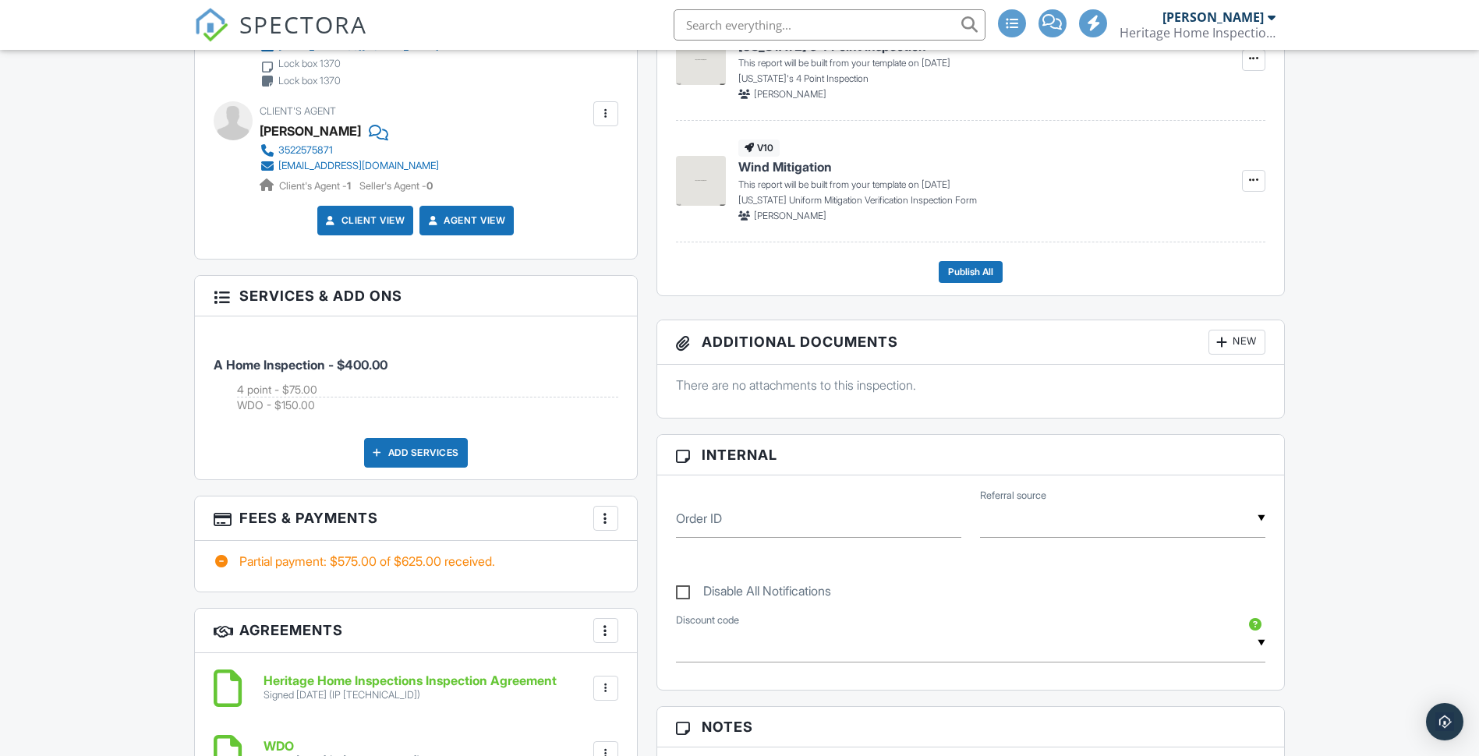
scroll to position [624, 0]
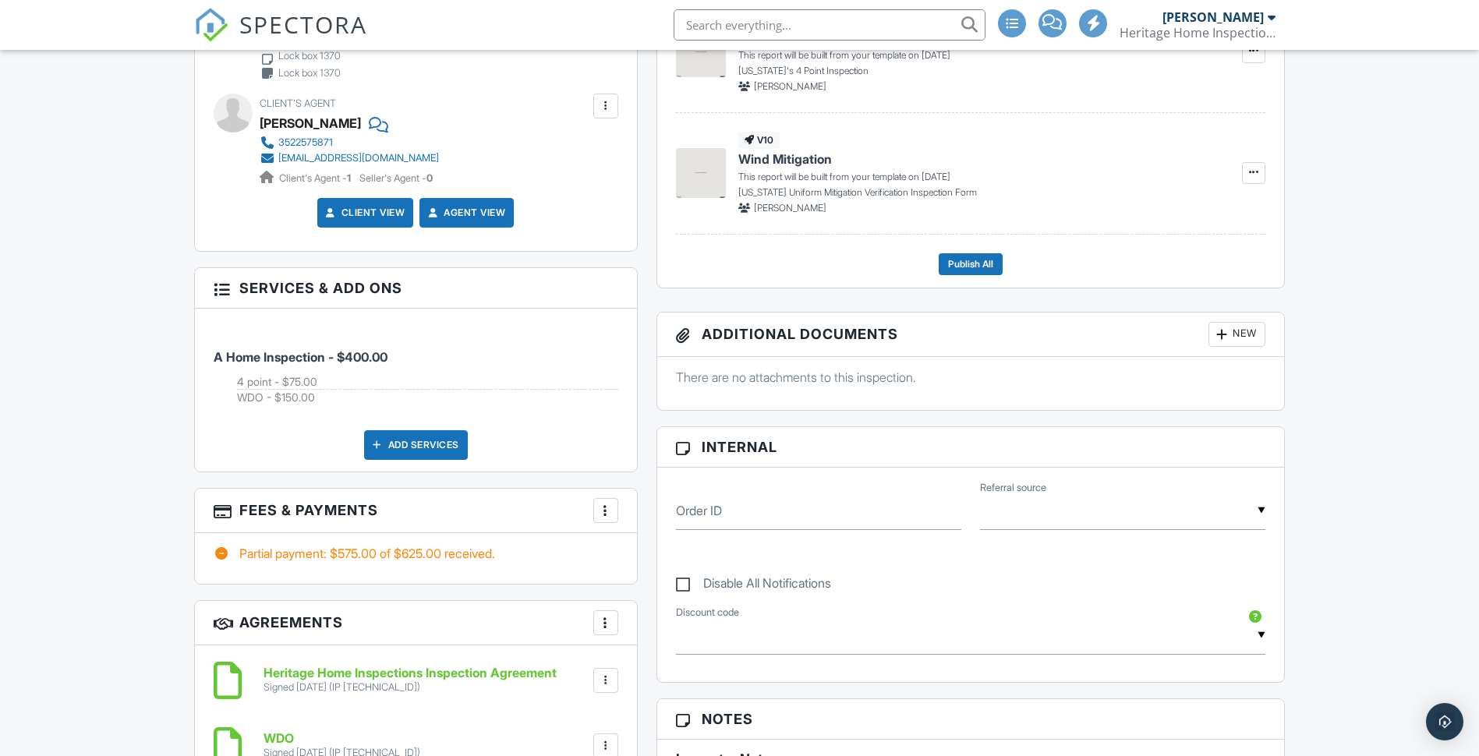
click at [606, 514] on div at bounding box center [606, 511] width 16 height 16
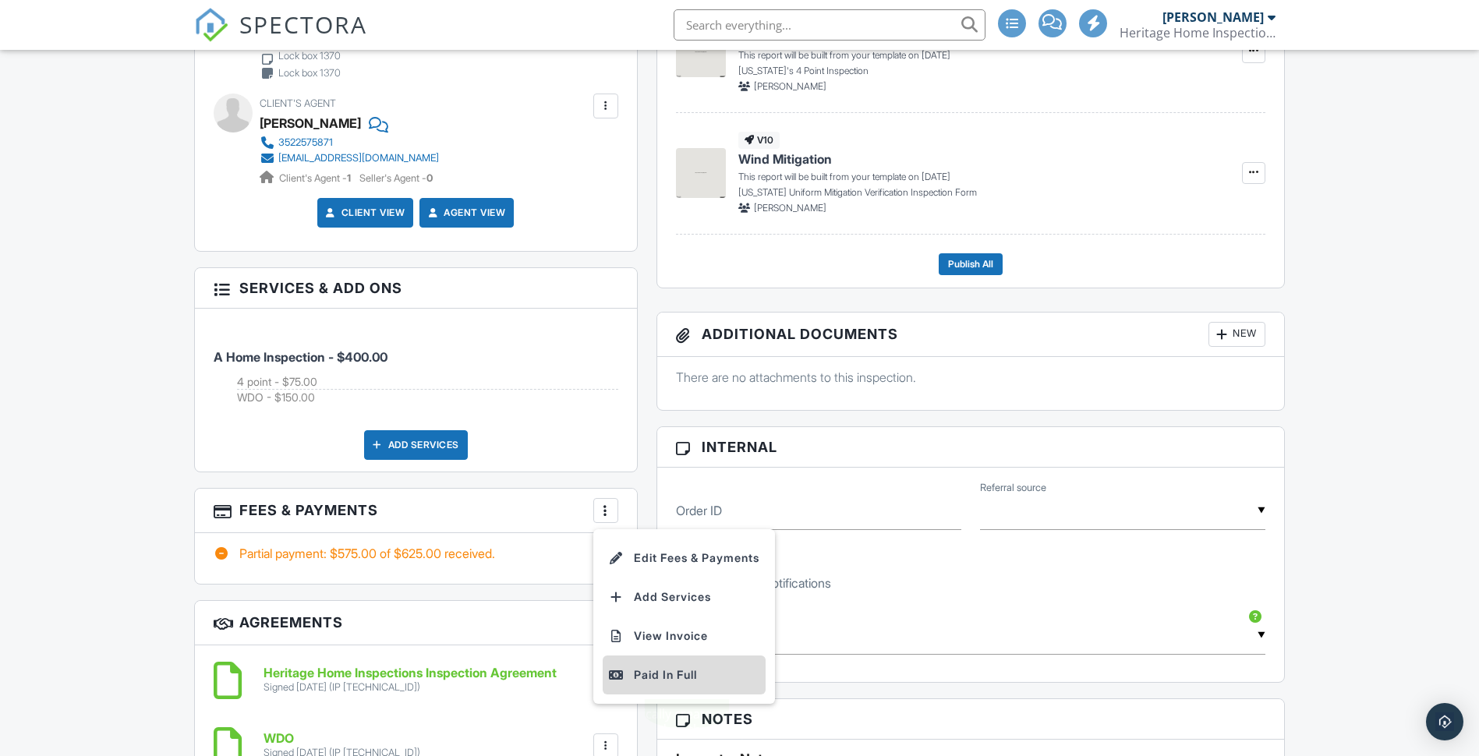
click at [668, 673] on div "Paid In Full" at bounding box center [684, 675] width 150 height 19
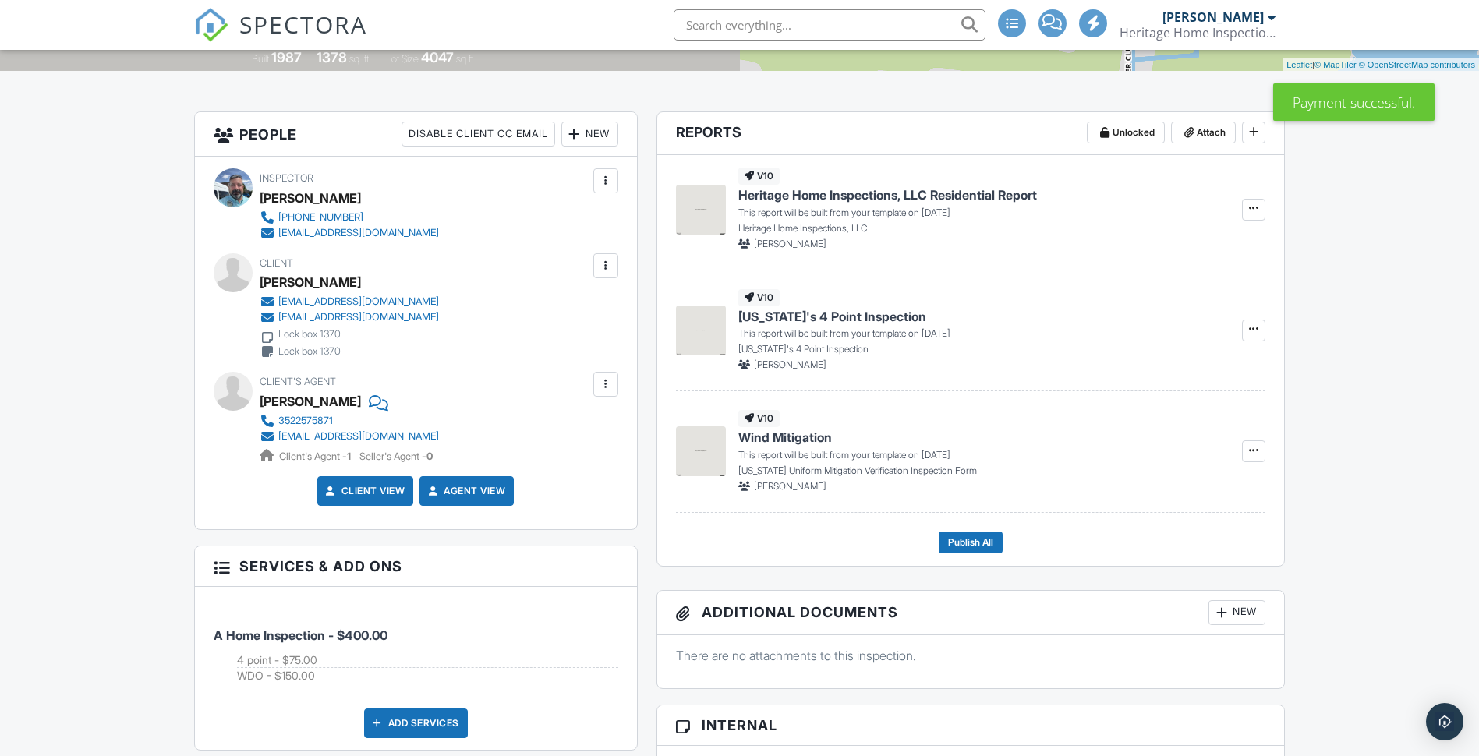
scroll to position [234, 0]
